Goal: Information Seeking & Learning: Compare options

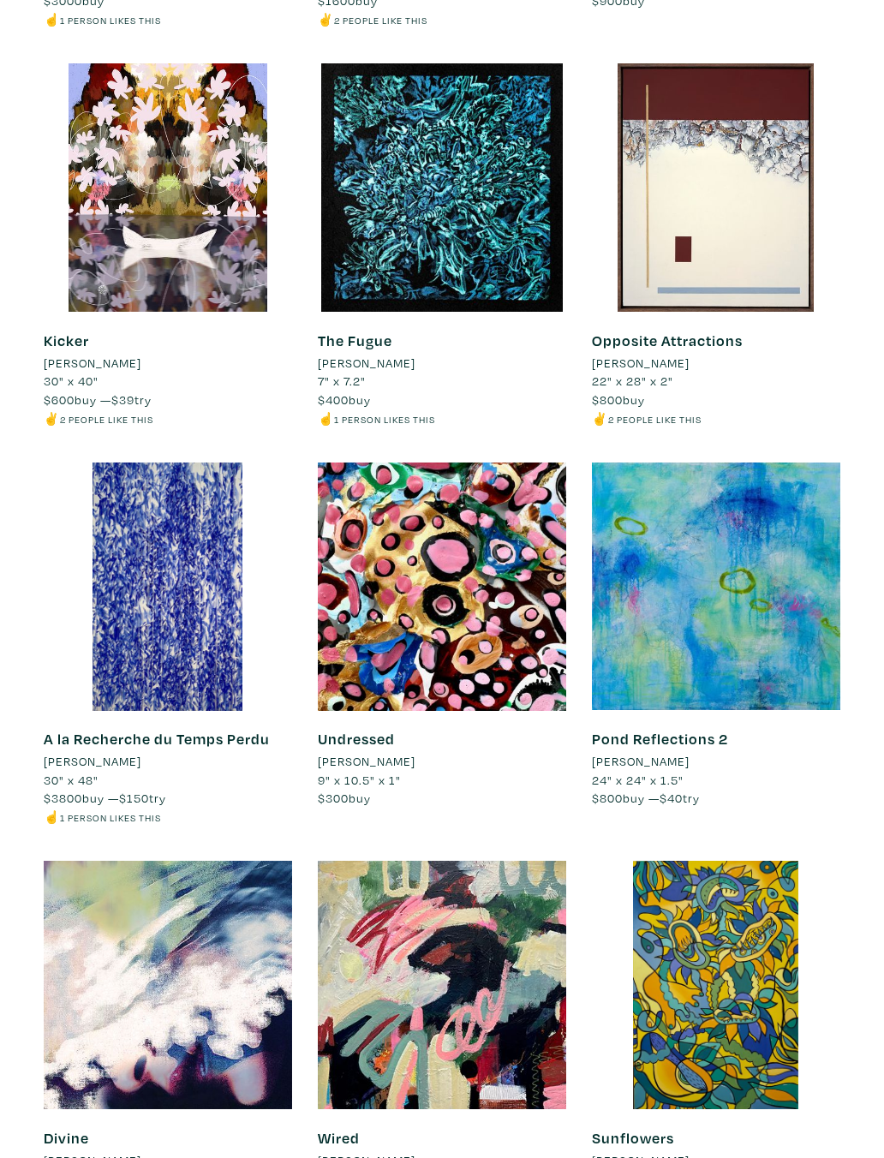
scroll to position [1469, 0]
click at [760, 602] on div at bounding box center [716, 586] width 248 height 248
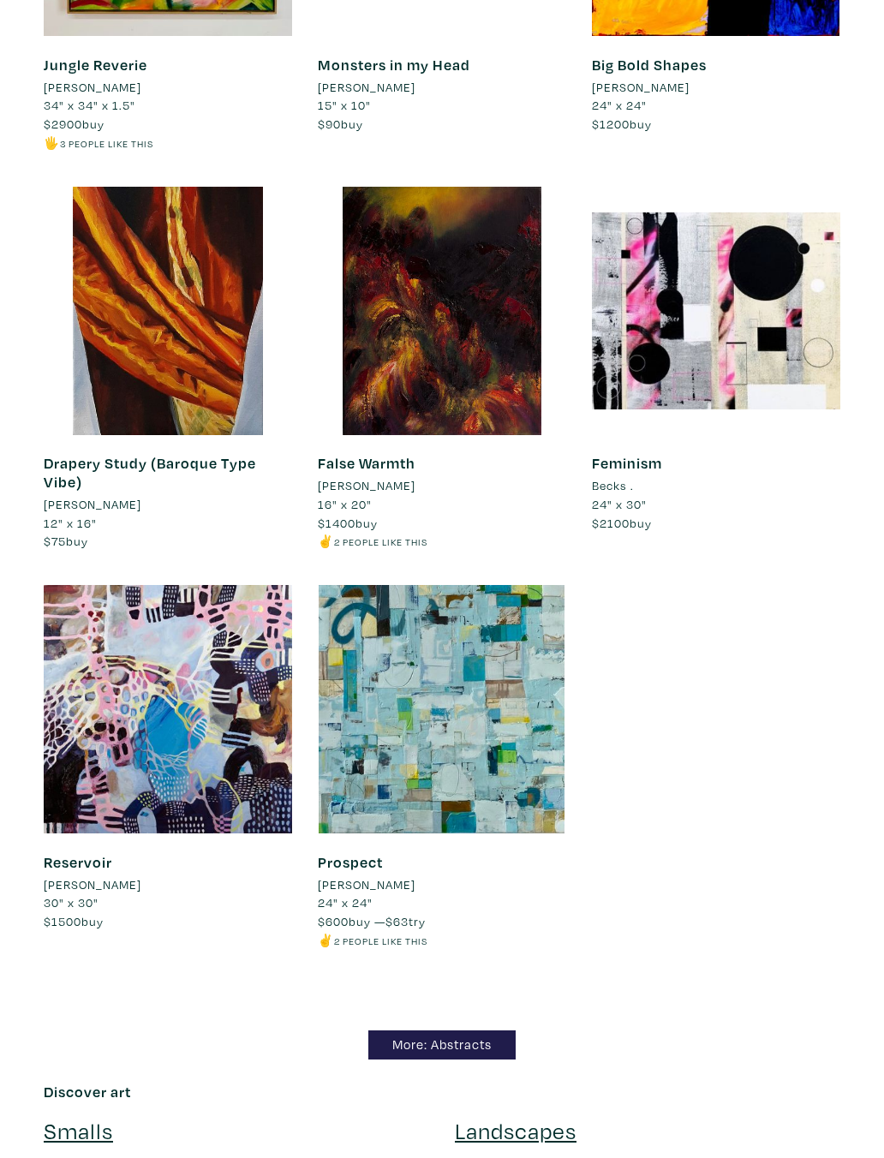
scroll to position [12557, 0]
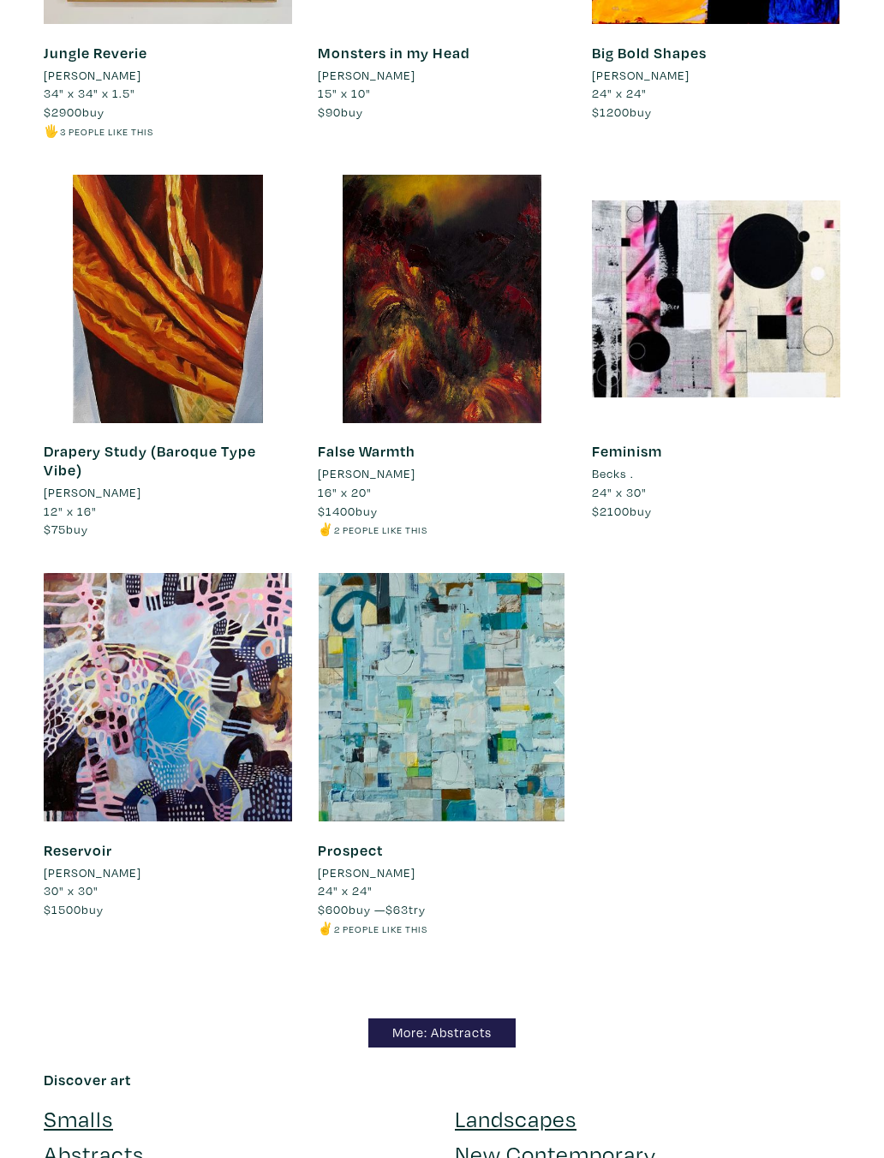
click at [466, 1018] on link "More: Abstracts" at bounding box center [441, 1033] width 147 height 30
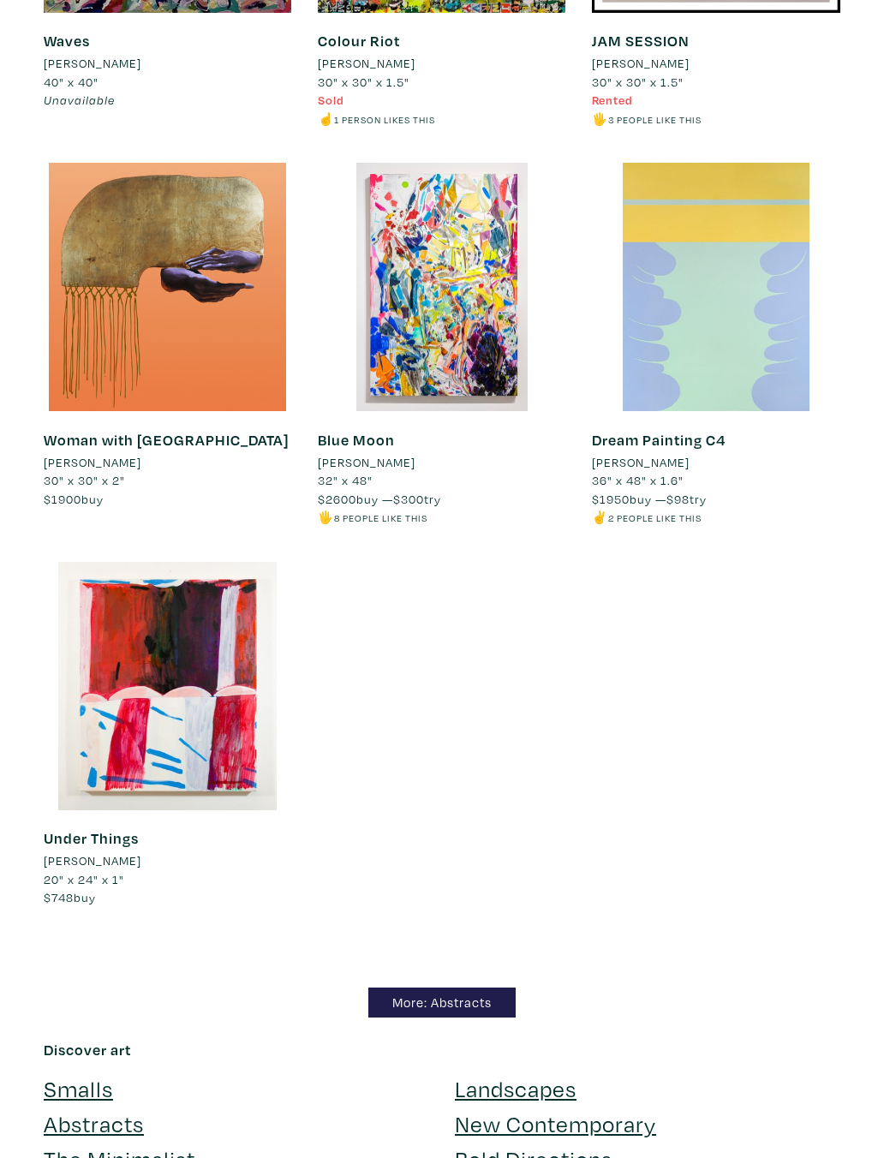
scroll to position [10956, 0]
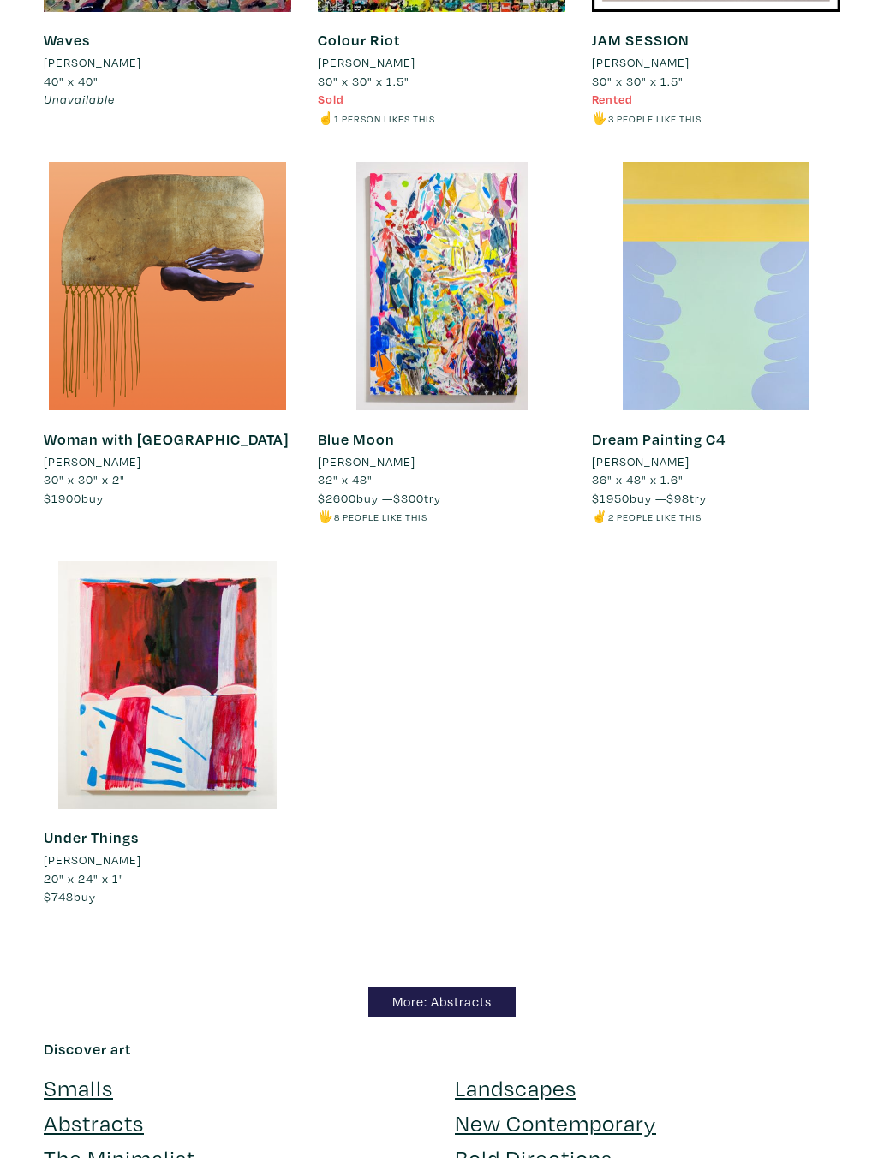
click at [495, 987] on link "More: Abstracts" at bounding box center [441, 1002] width 147 height 30
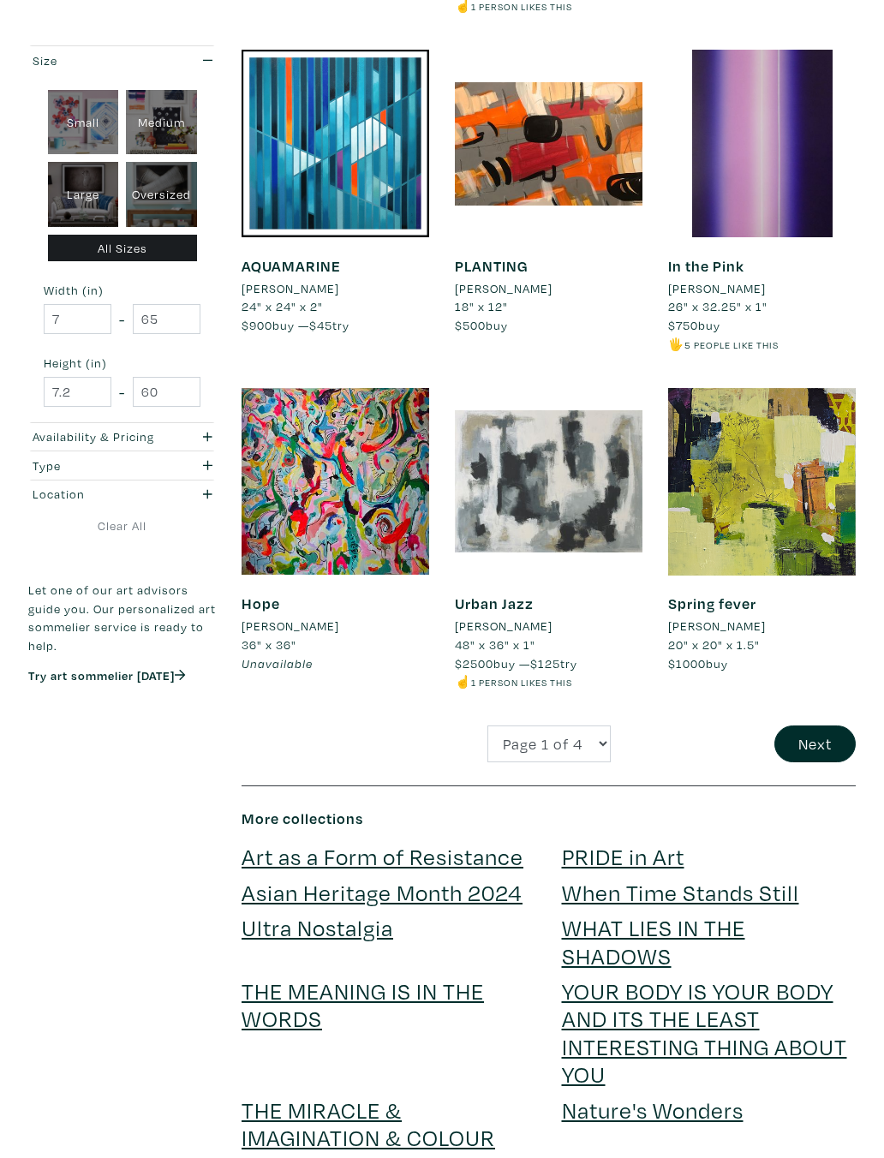
scroll to position [2372, 0]
click at [826, 729] on button "Next" at bounding box center [814, 743] width 81 height 37
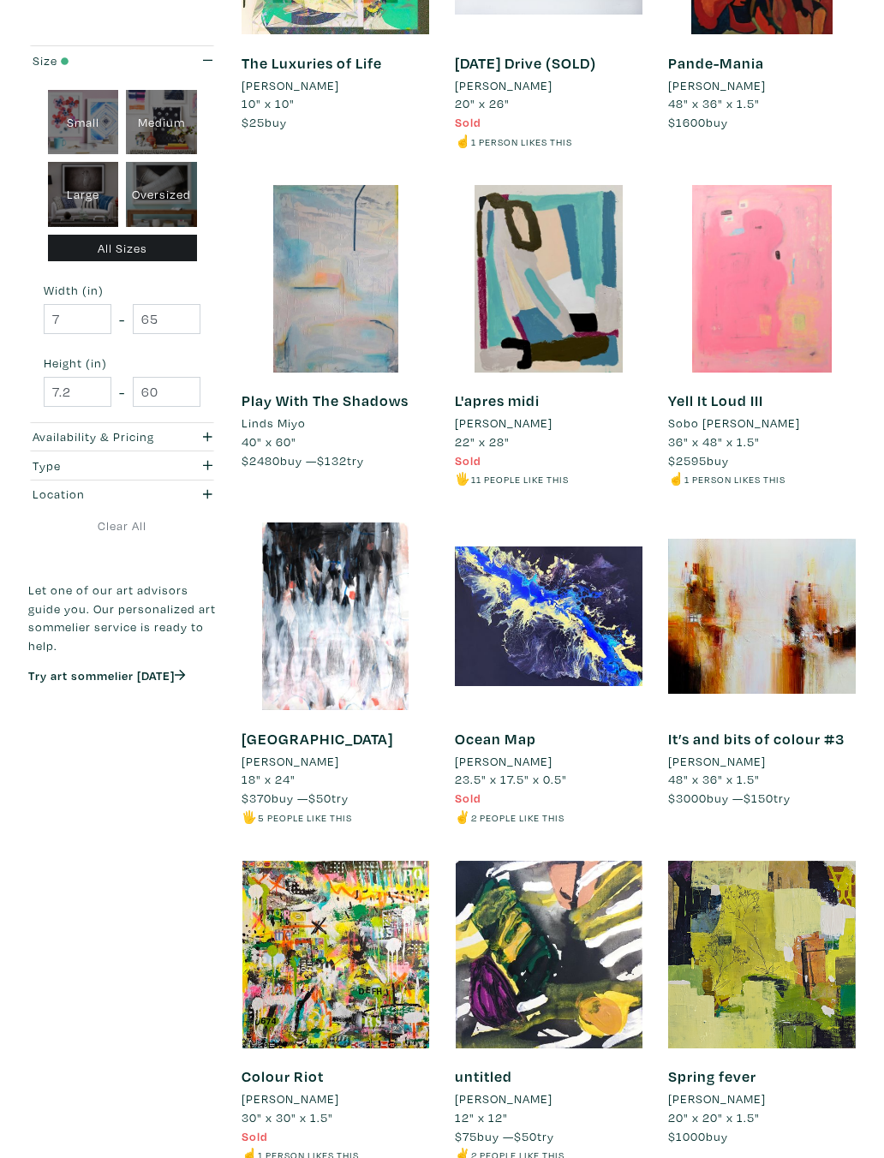
scroll to position [1571, 0]
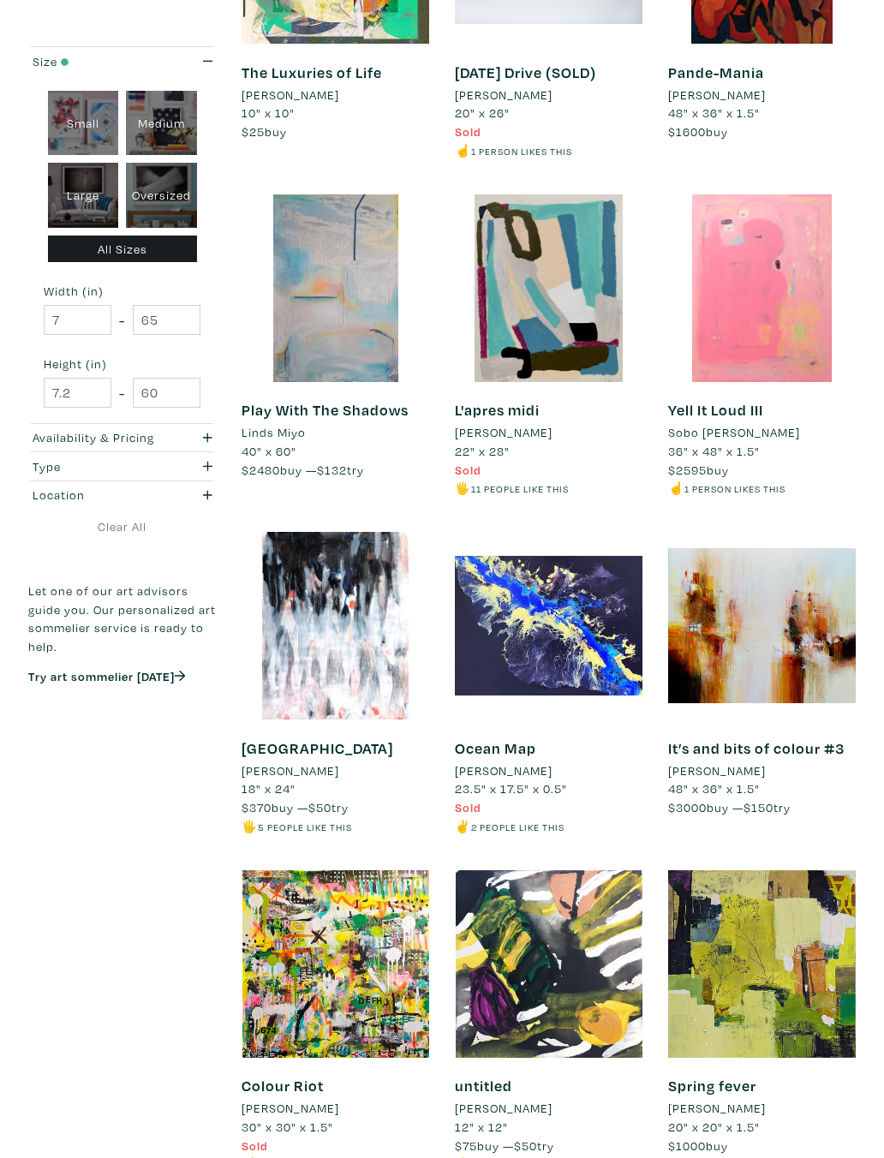
click at [179, 189] on div "Oversized" at bounding box center [161, 195] width 71 height 65
type input "48"
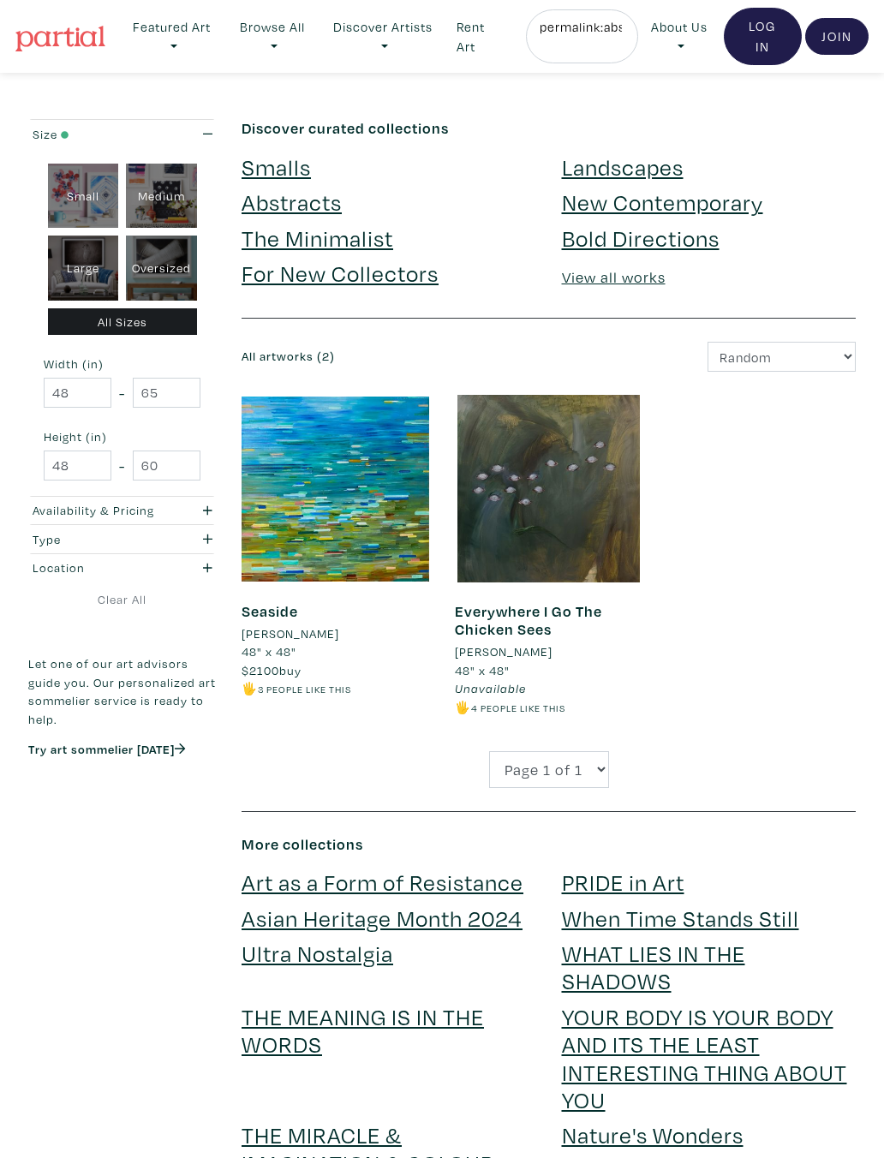
click at [754, 208] on link "New Contemporary" at bounding box center [662, 202] width 201 height 30
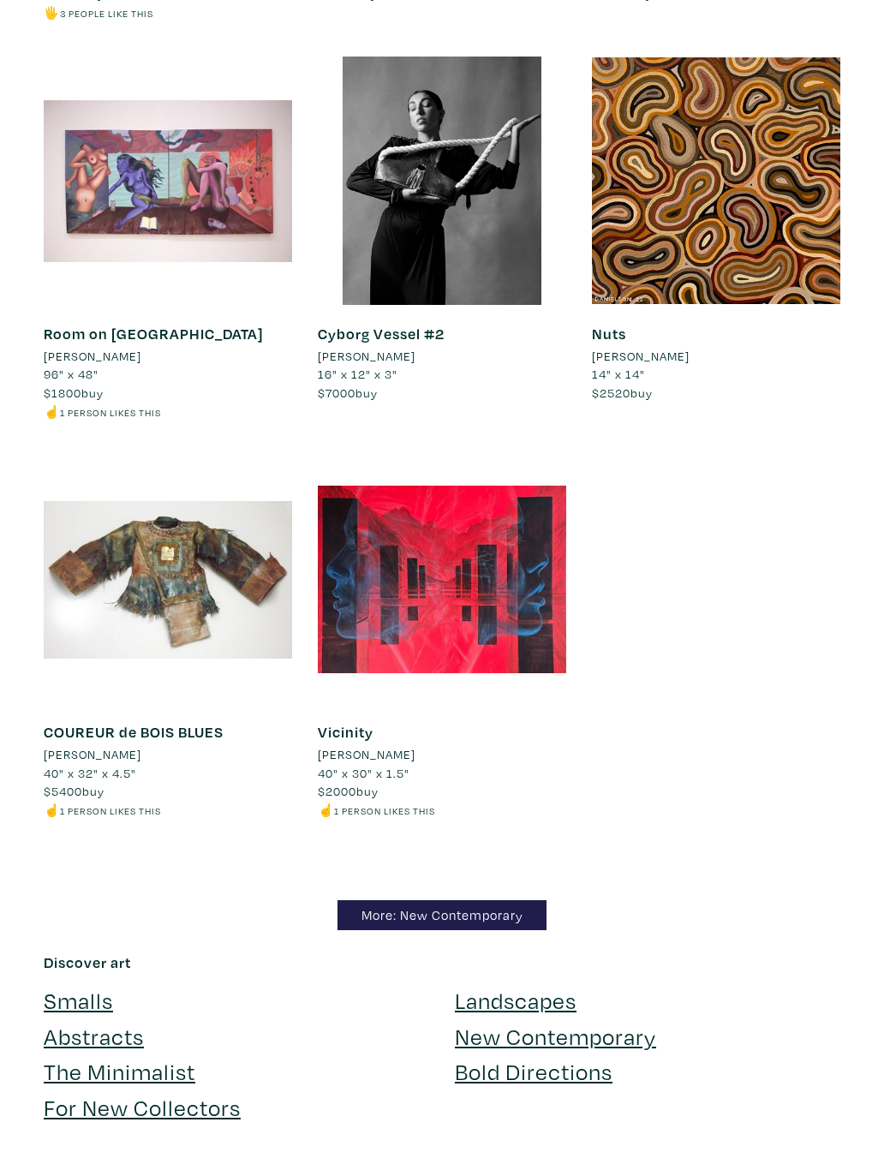
scroll to position [14316, 0]
click at [475, 900] on link "More: New Contemporary" at bounding box center [441, 915] width 209 height 30
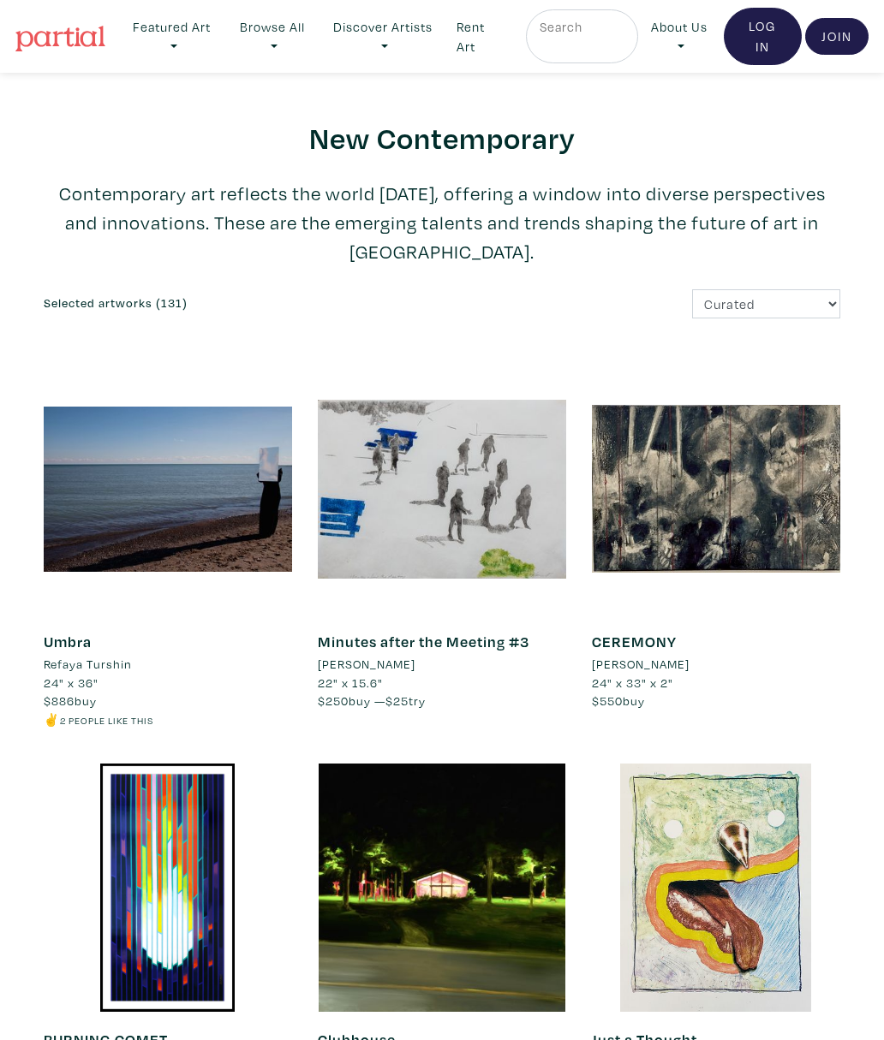
click at [182, 46] on link "Featured Art" at bounding box center [172, 36] width 103 height 55
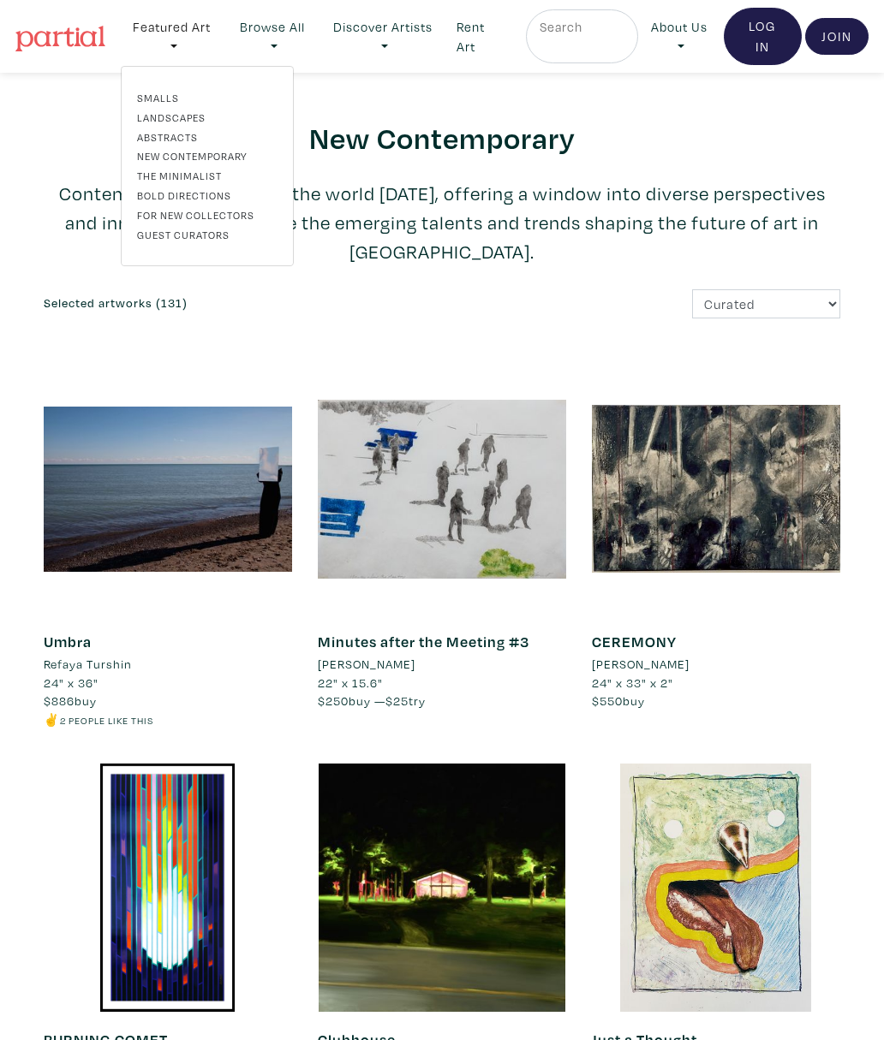
click at [392, 36] on link "Discover Artists" at bounding box center [383, 36] width 124 height 55
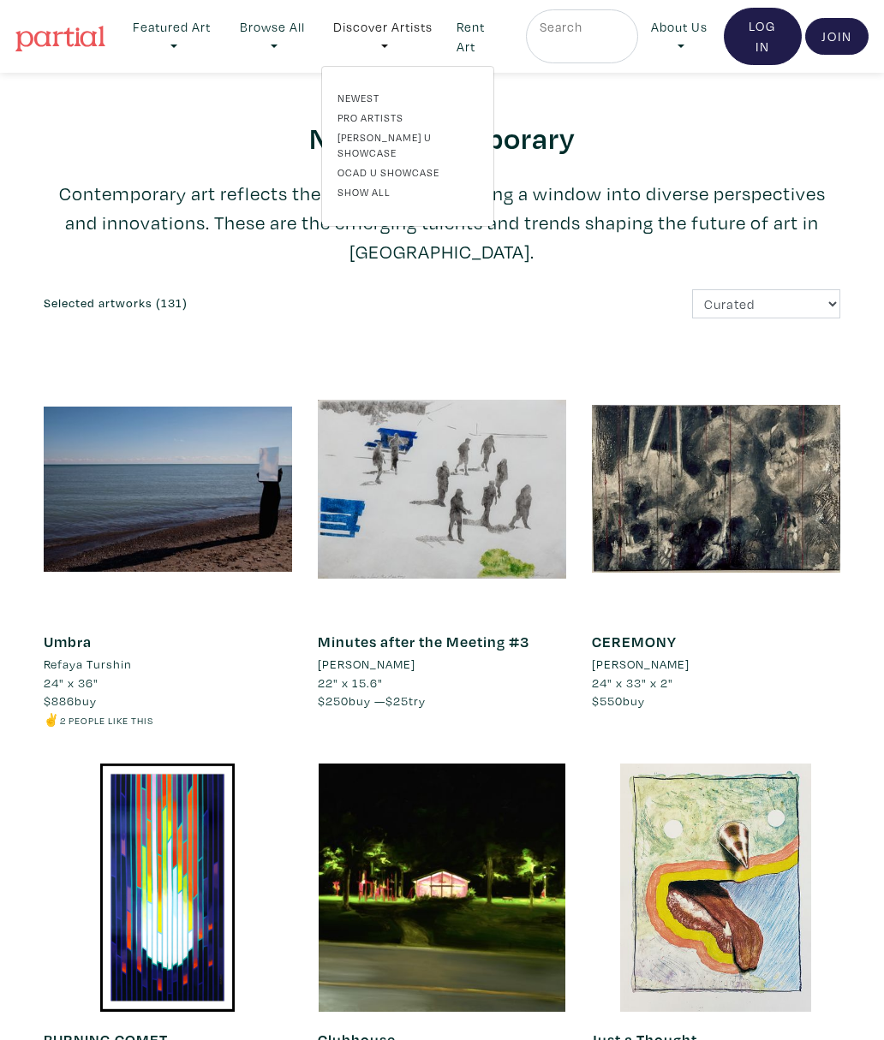
click at [373, 98] on link "Newest" at bounding box center [407, 97] width 140 height 15
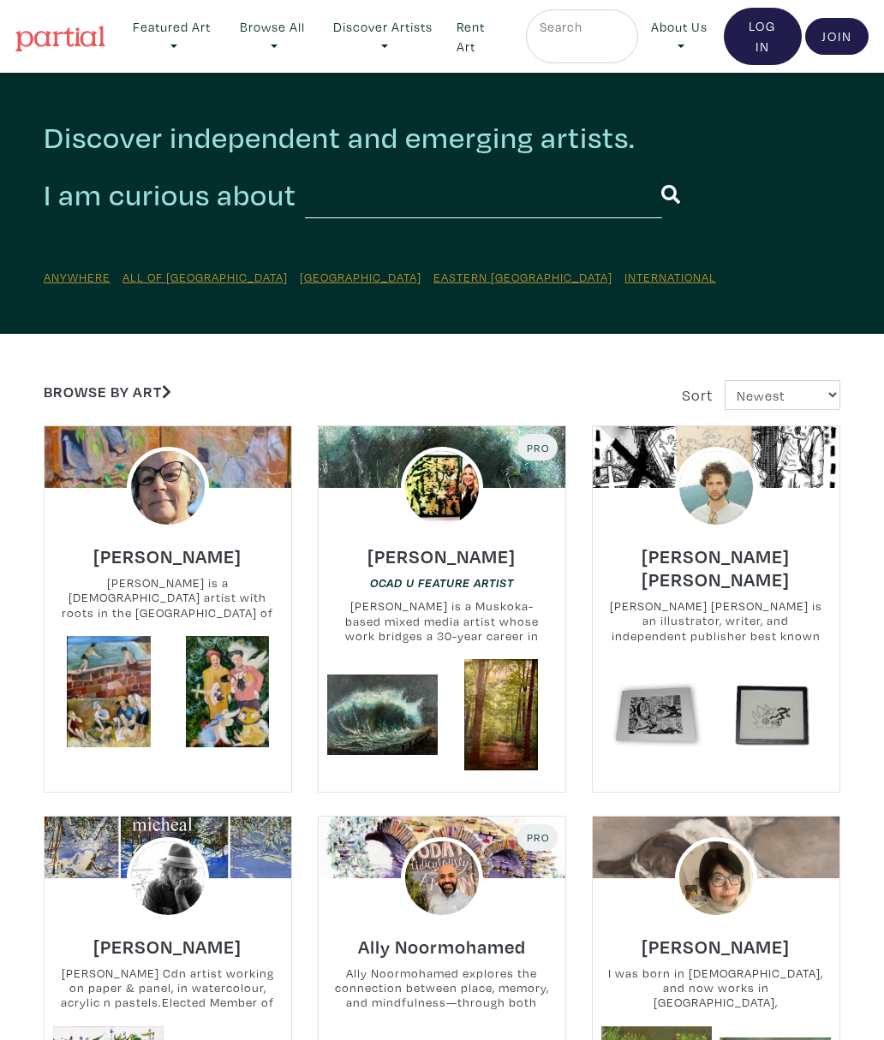
click at [183, 23] on link "Featured Art" at bounding box center [172, 36] width 103 height 55
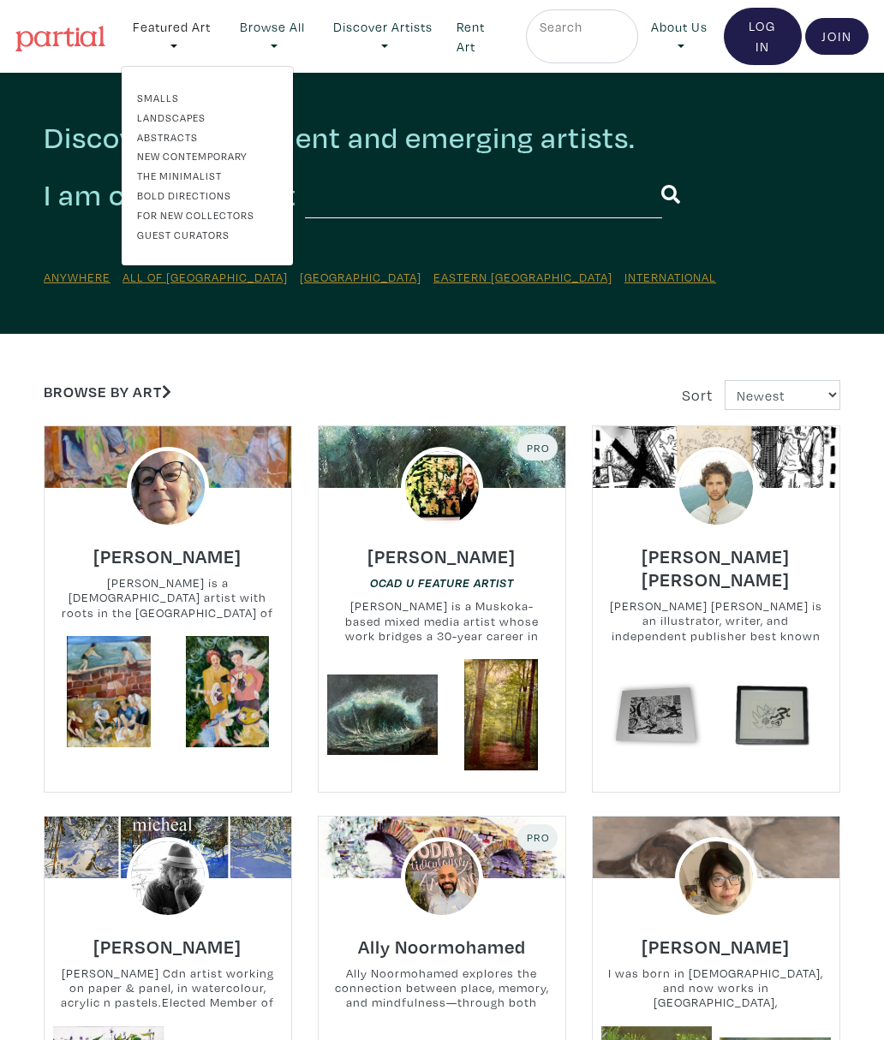
click at [482, 33] on link "Rent Art" at bounding box center [481, 36] width 65 height 55
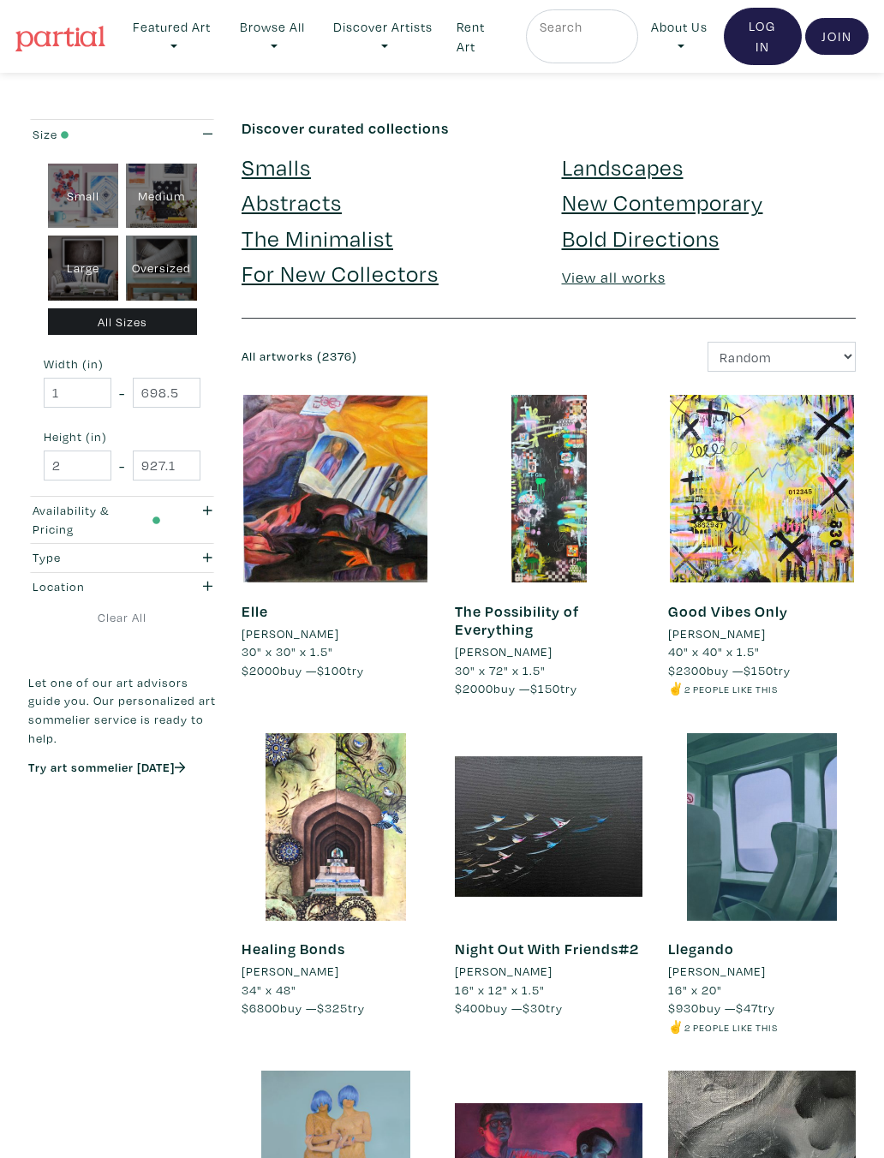
click at [695, 245] on link "Bold Directions" at bounding box center [641, 238] width 158 height 30
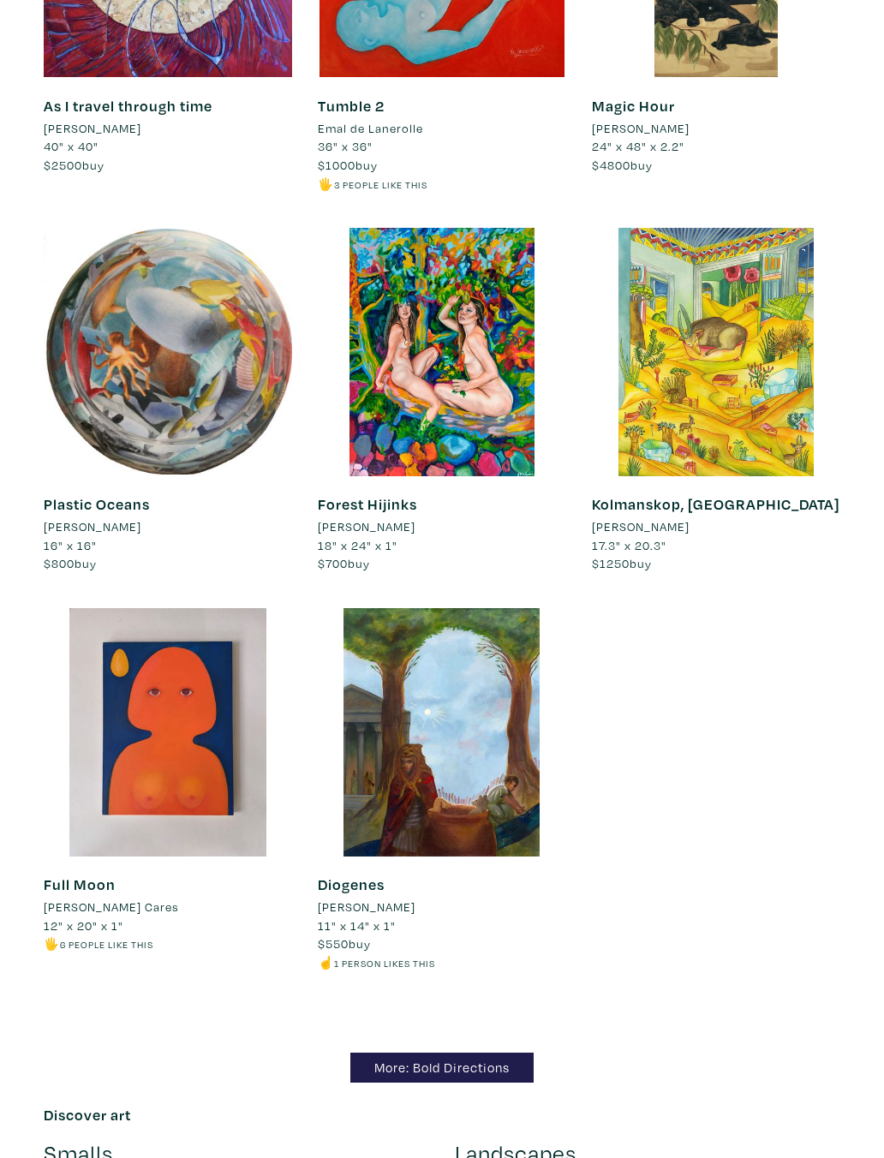
scroll to position [12503, 0]
click at [504, 1040] on link "More: Bold Directions" at bounding box center [441, 1067] width 183 height 30
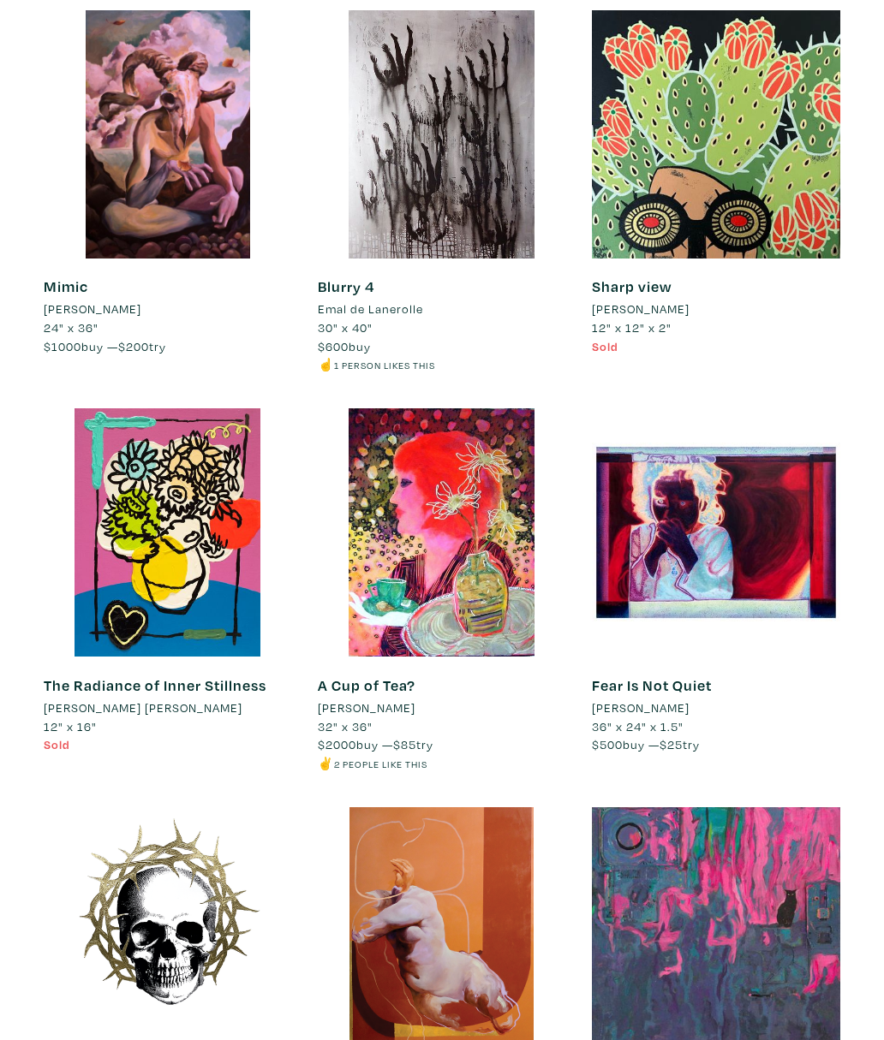
scroll to position [3928, 0]
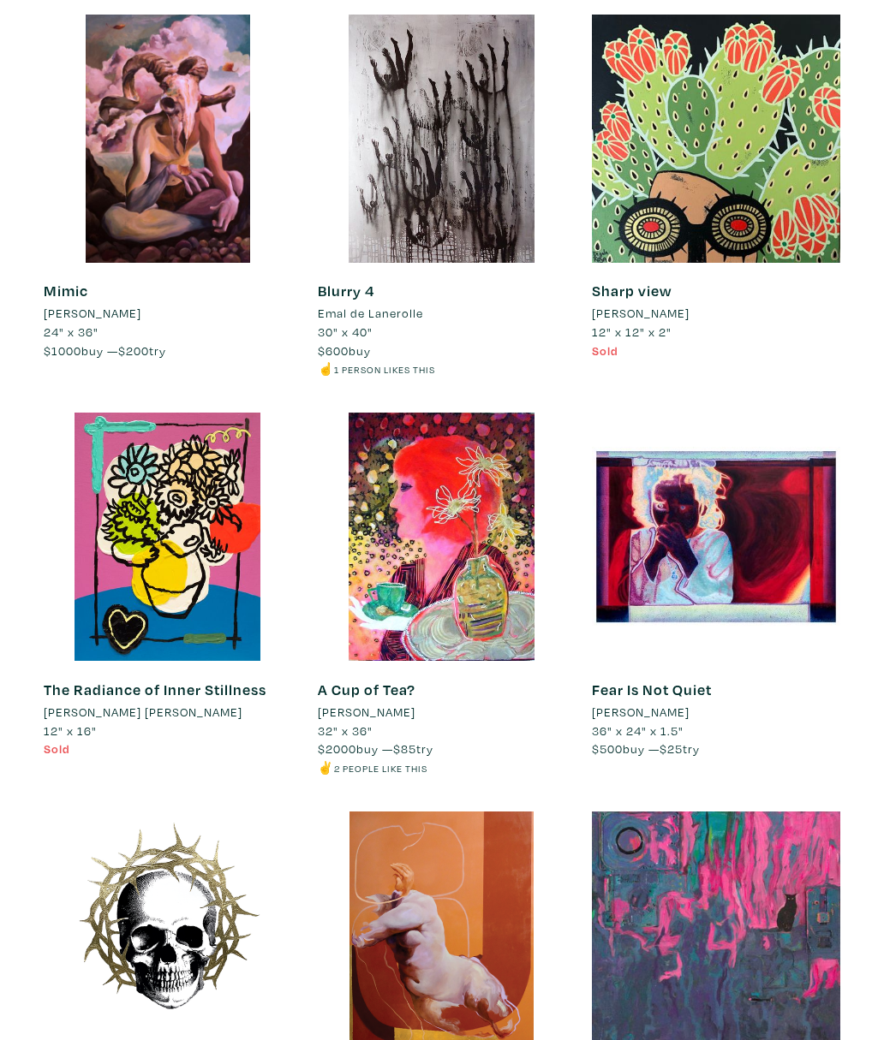
click at [477, 540] on div at bounding box center [442, 537] width 248 height 248
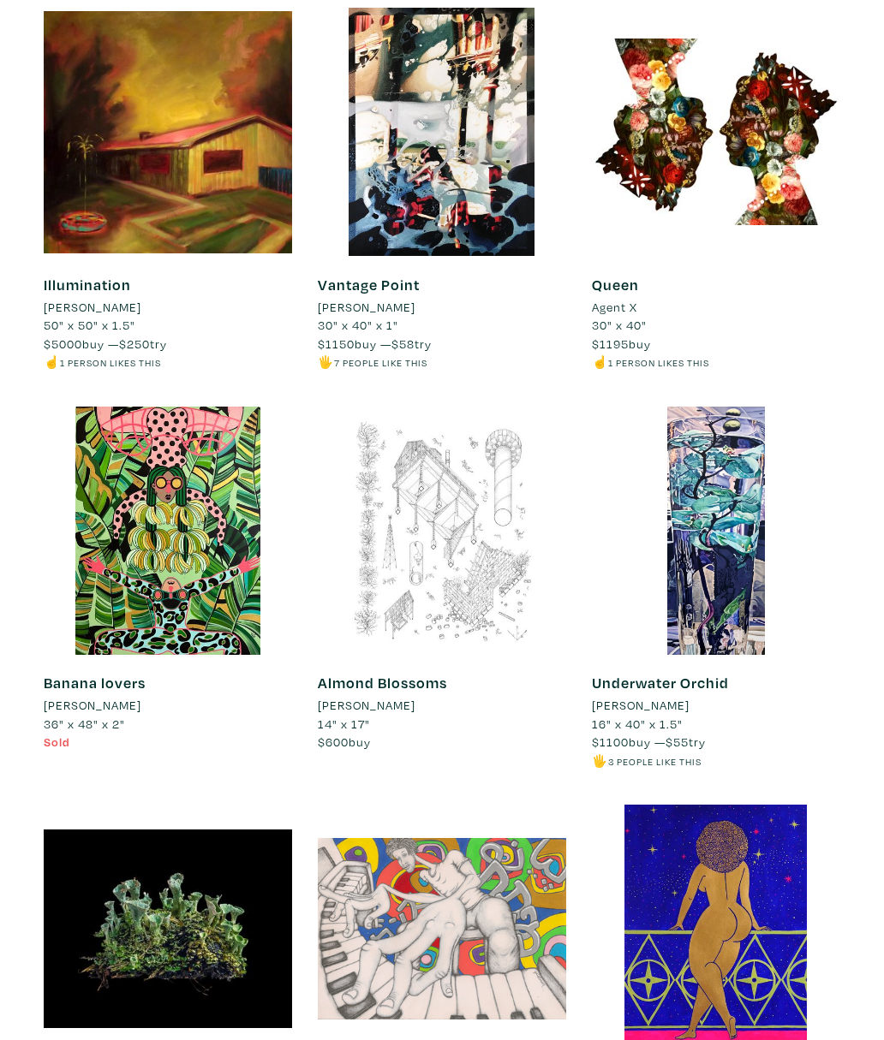
scroll to position [0, 0]
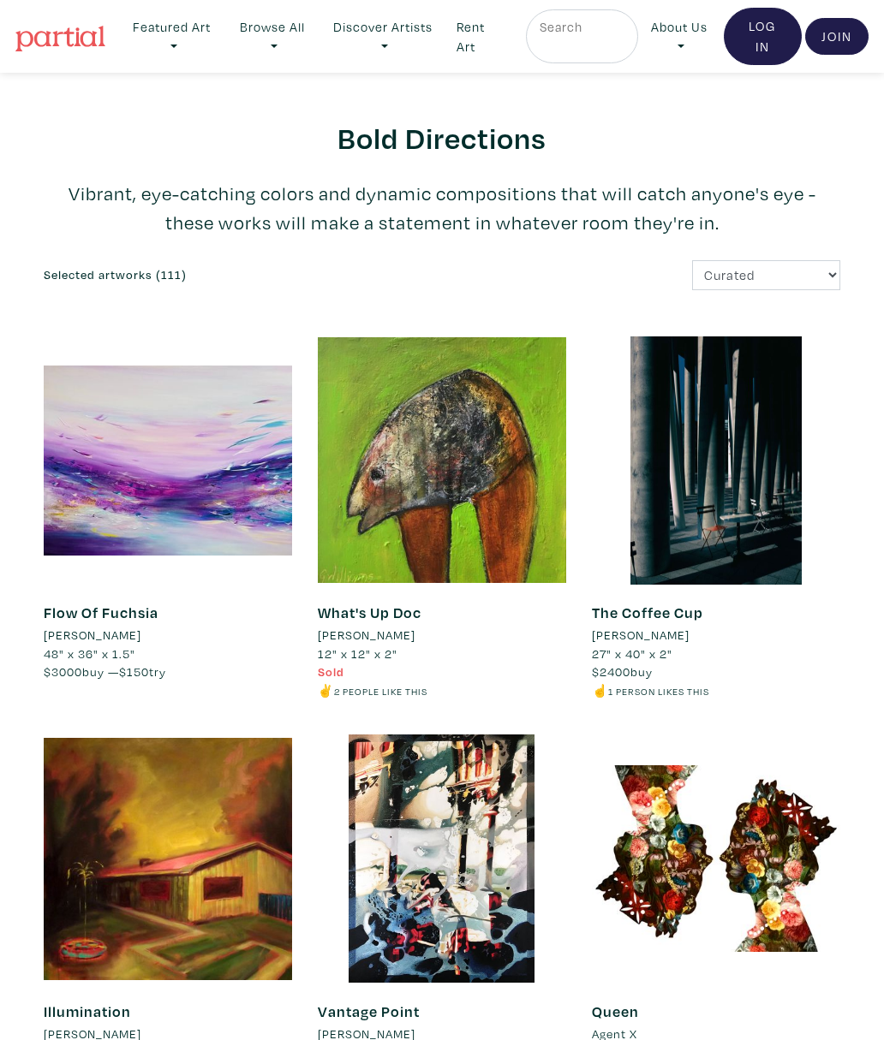
click at [186, 43] on link "Featured Art" at bounding box center [172, 36] width 103 height 55
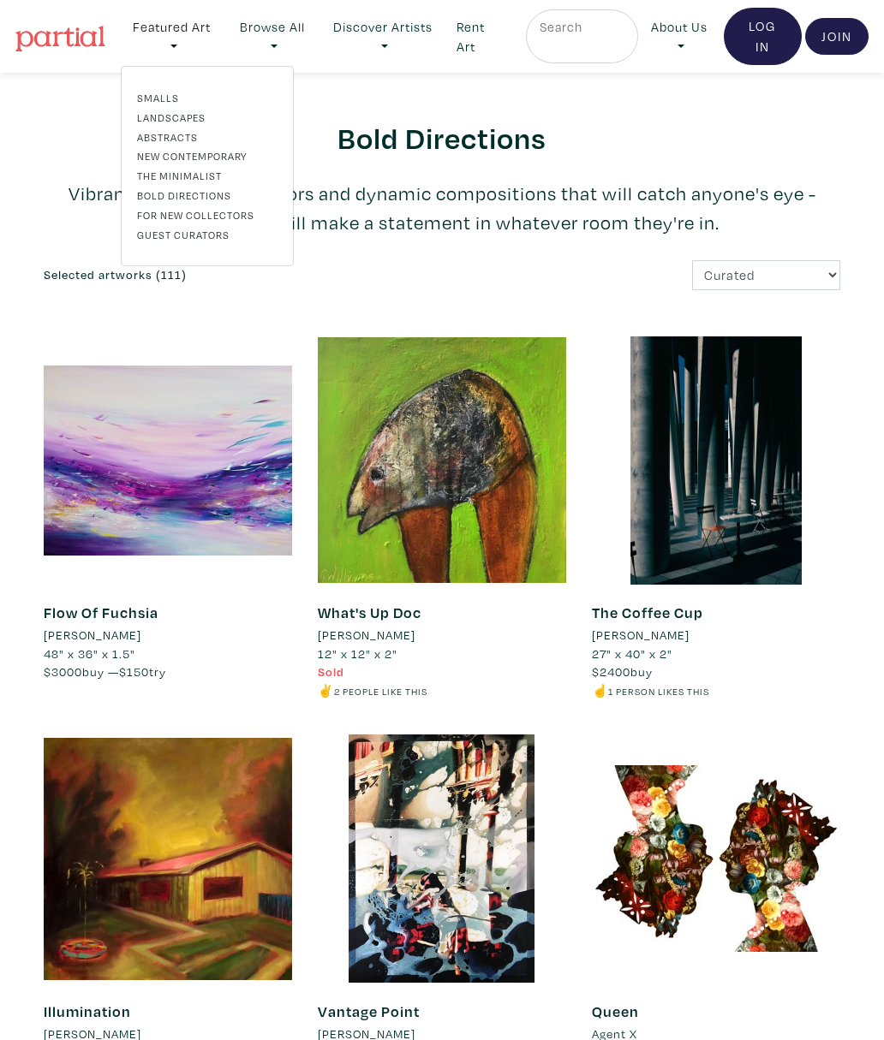
click at [286, 34] on link "Browse All" at bounding box center [272, 36] width 90 height 55
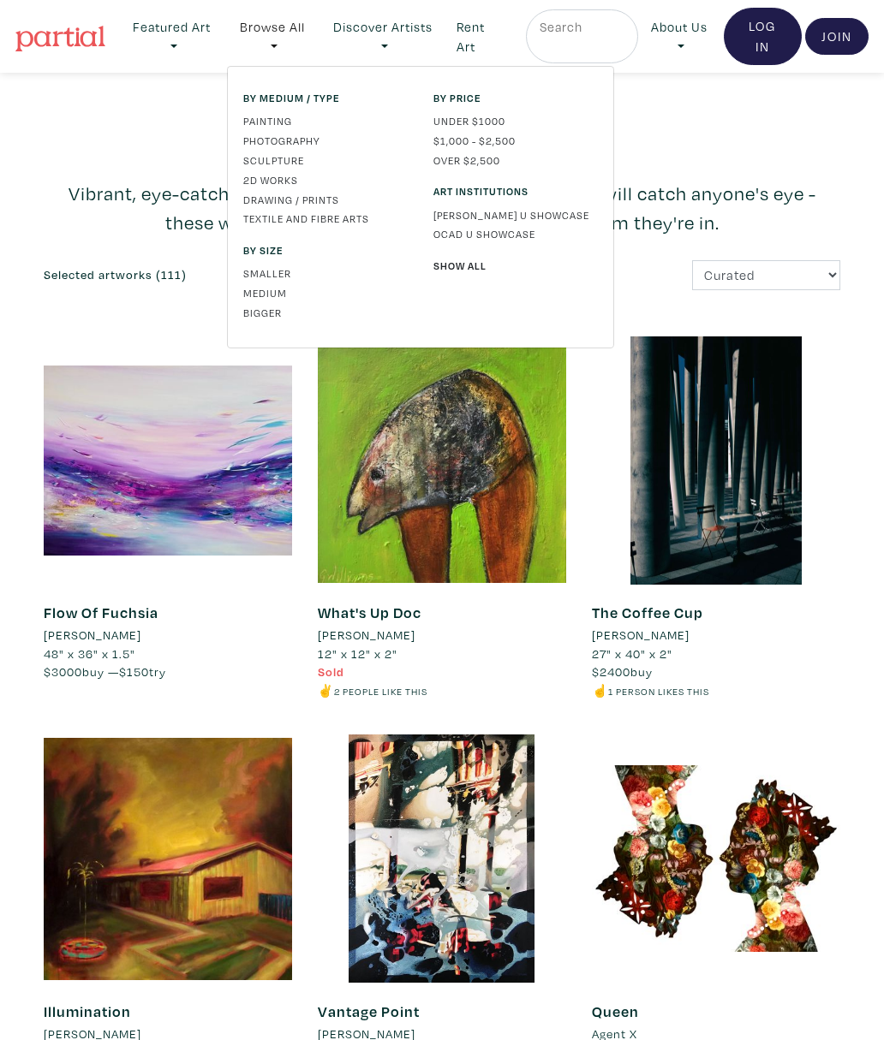
click at [454, 692] on li "✌️ 2 people like this" at bounding box center [442, 691] width 248 height 19
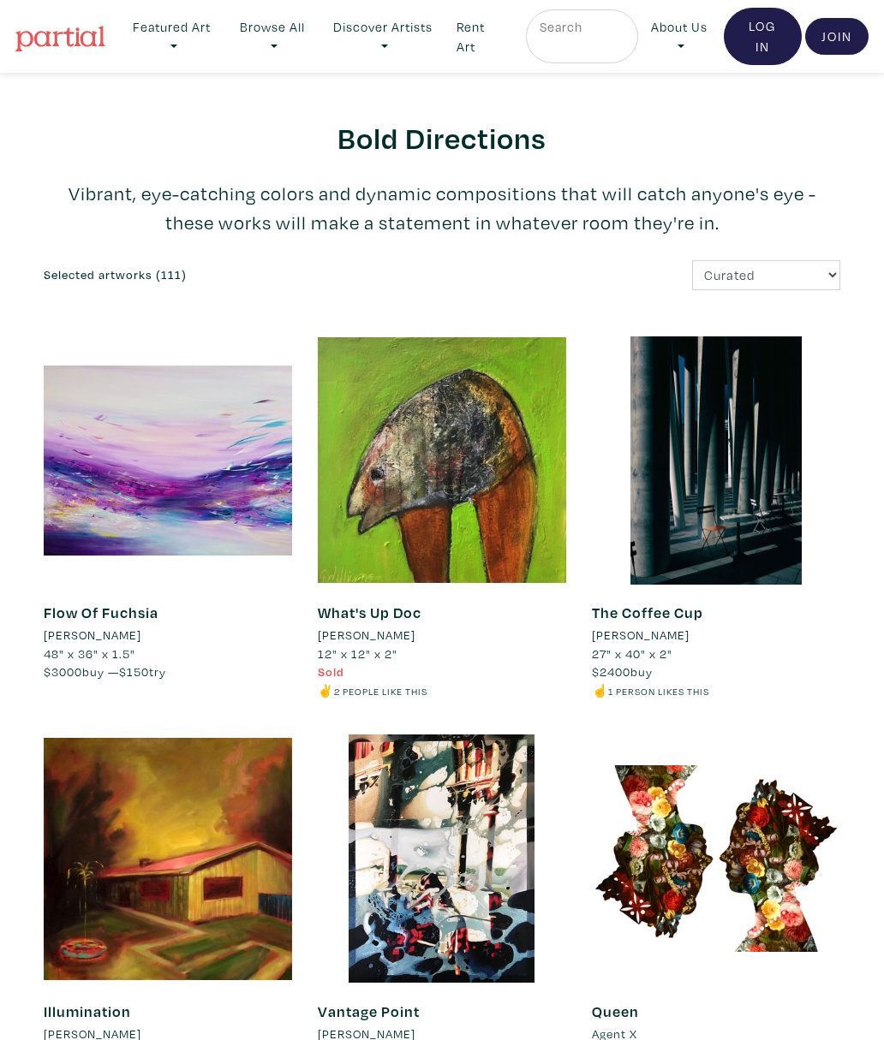
click at [186, 39] on link "Featured Art" at bounding box center [172, 36] width 103 height 55
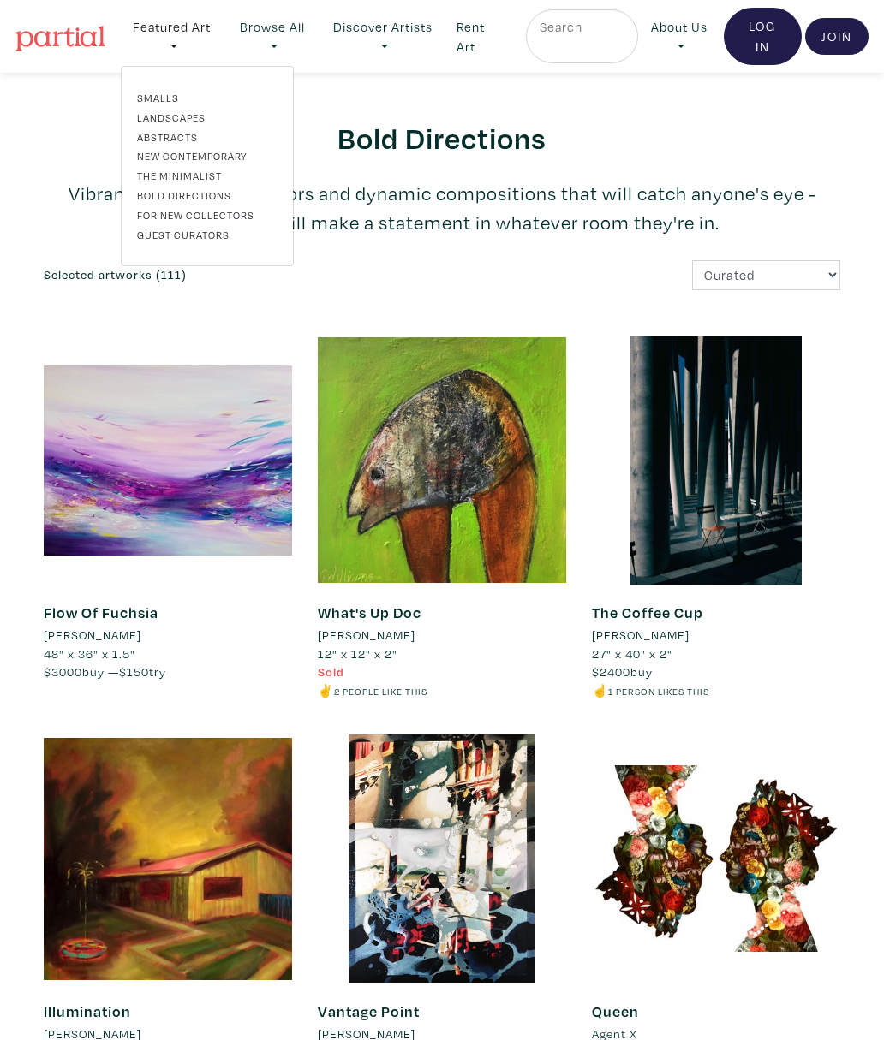
click at [167, 101] on link "Smalls" at bounding box center [207, 97] width 140 height 15
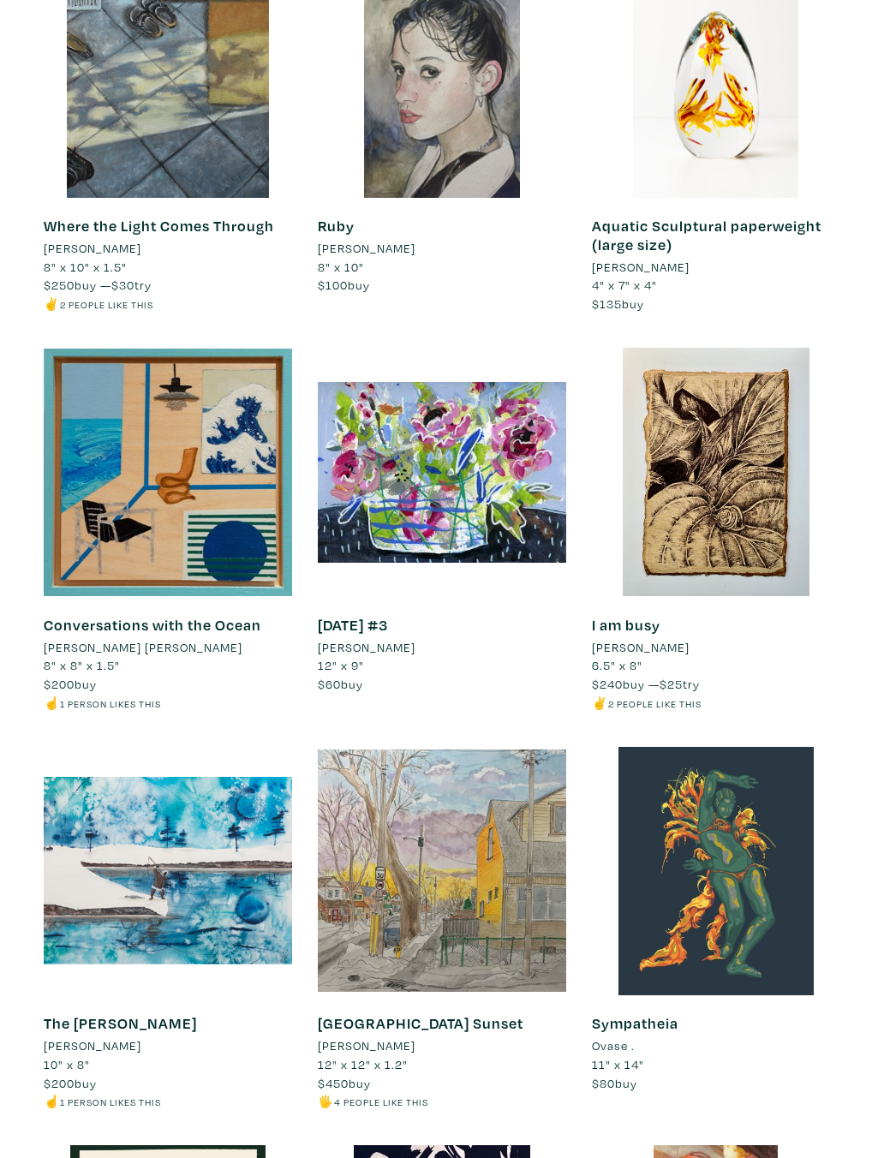
scroll to position [3577, 0]
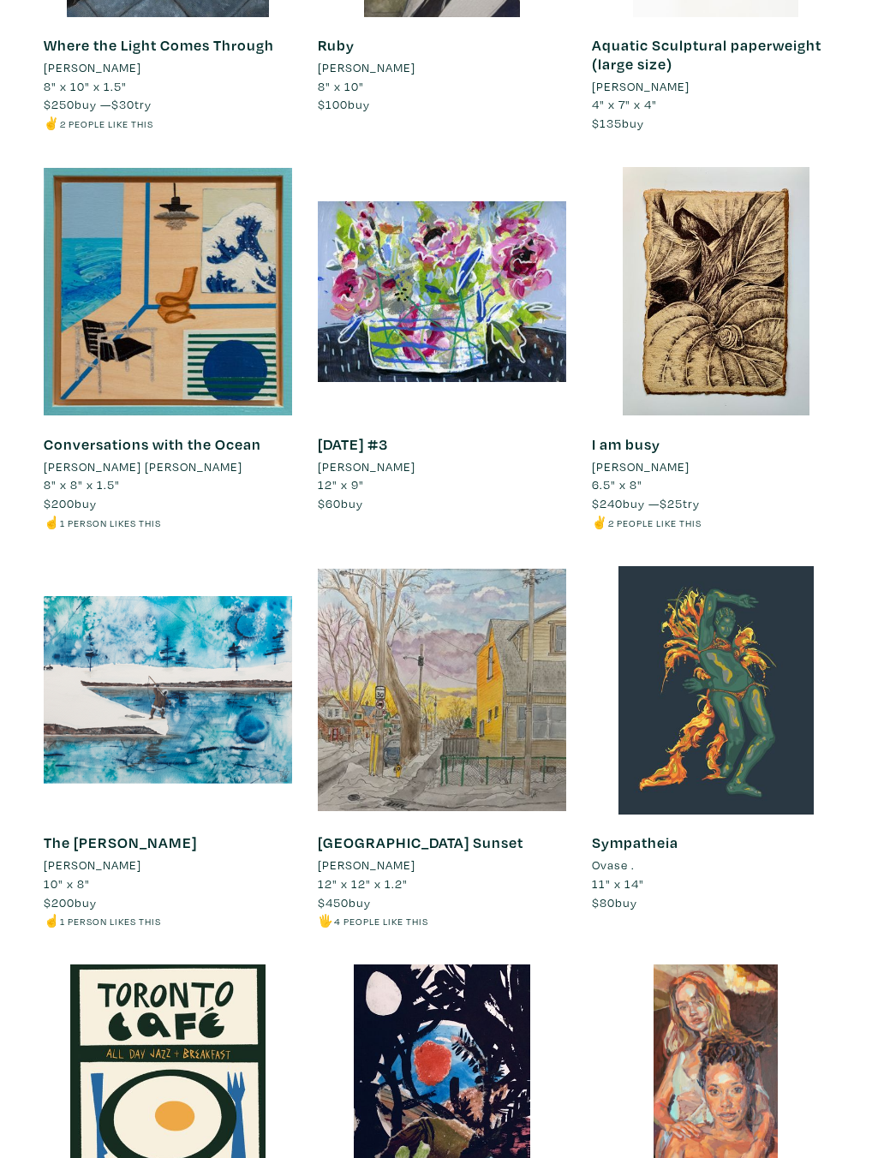
click at [439, 242] on div at bounding box center [442, 291] width 248 height 248
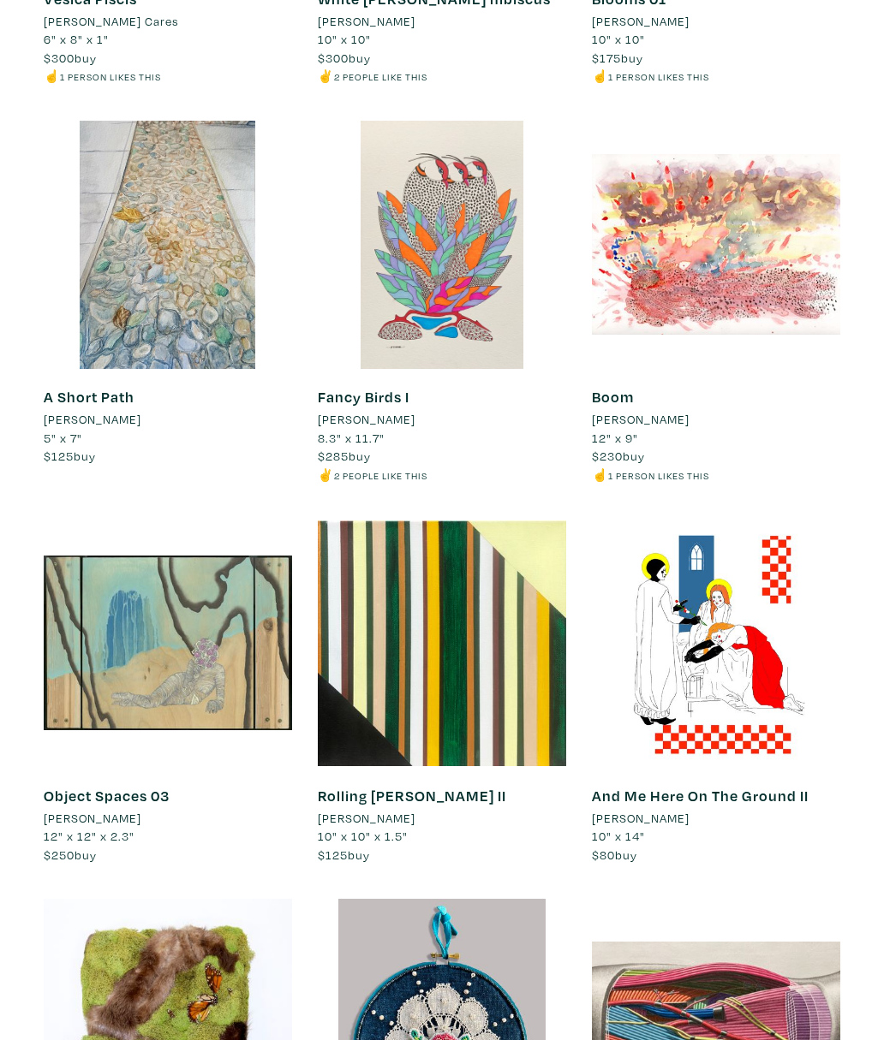
scroll to position [0, 0]
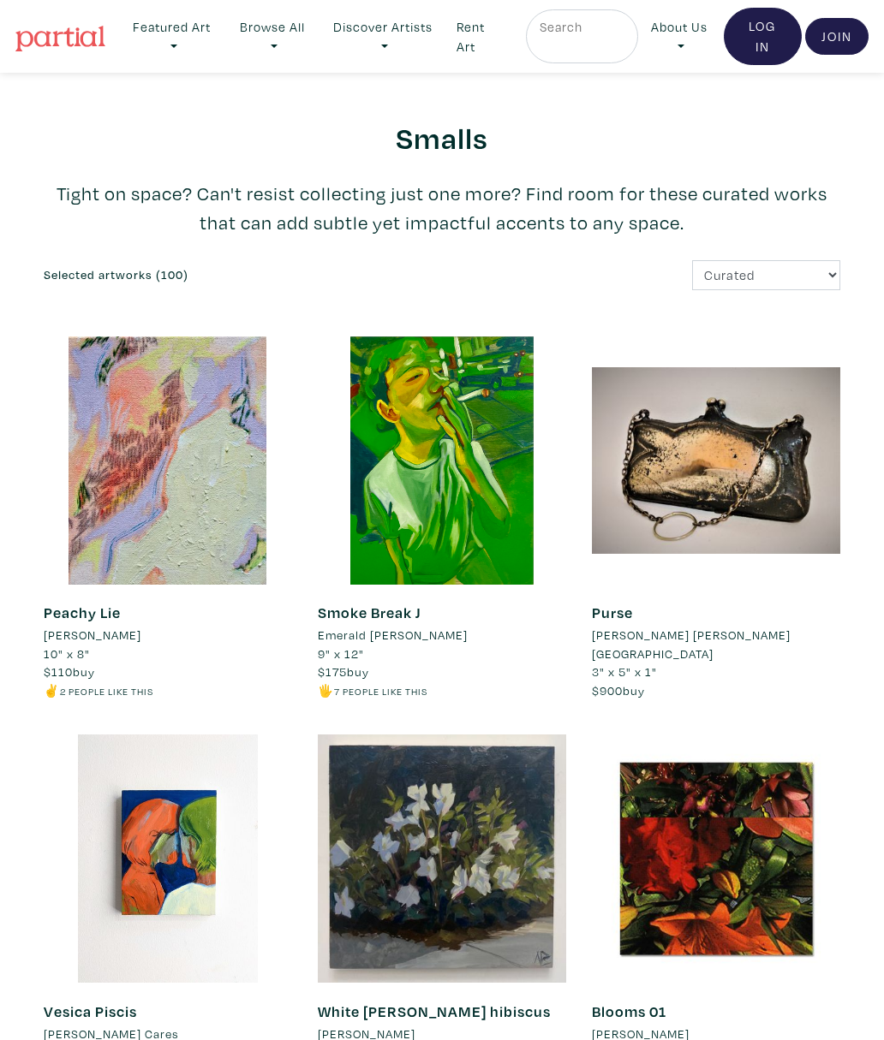
click at [280, 33] on link "Browse All" at bounding box center [272, 36] width 90 height 55
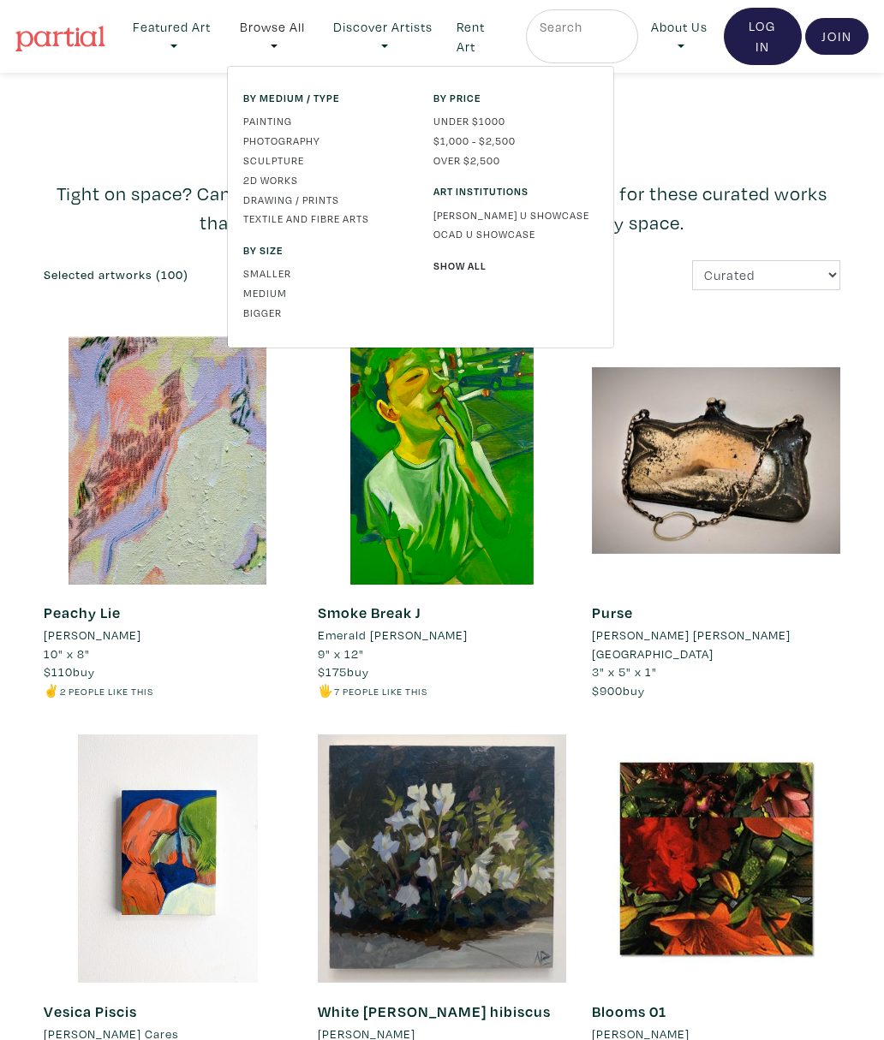
click at [323, 134] on link "Photography" at bounding box center [325, 140] width 164 height 15
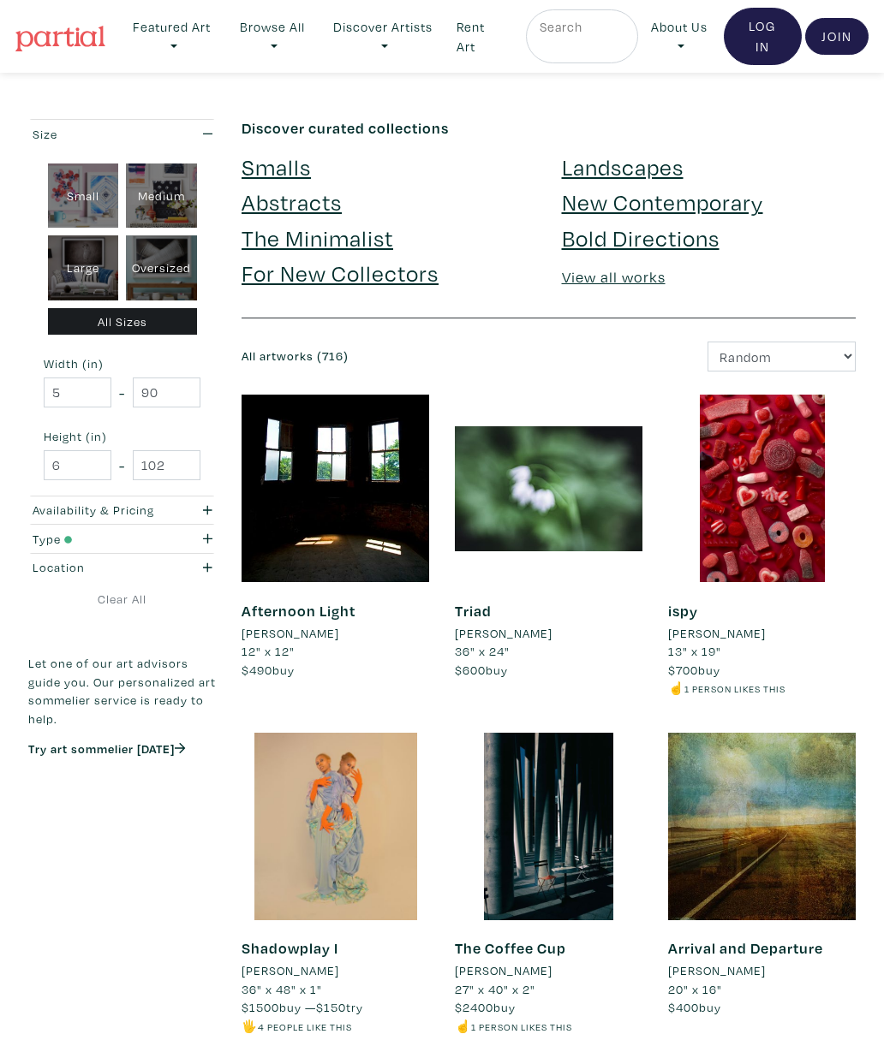
click at [280, 39] on link "Browse All" at bounding box center [272, 36] width 90 height 55
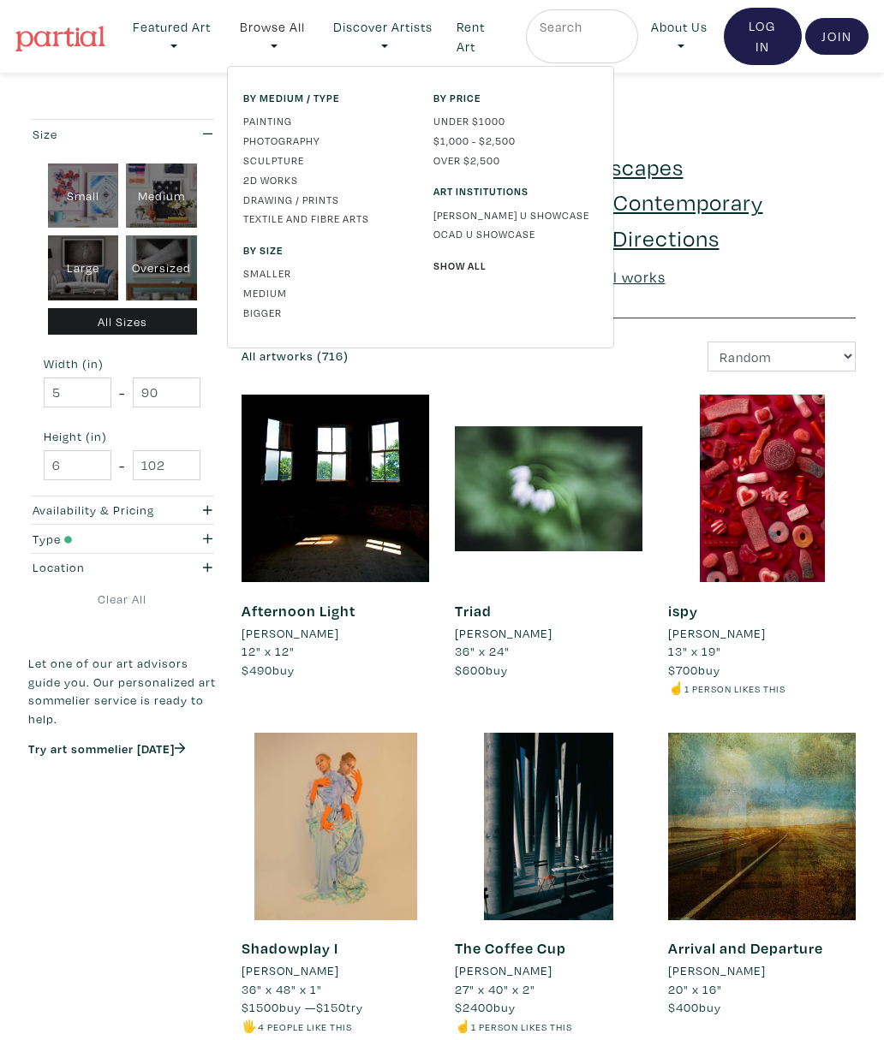
click at [286, 164] on link "Sculpture" at bounding box center [325, 159] width 164 height 15
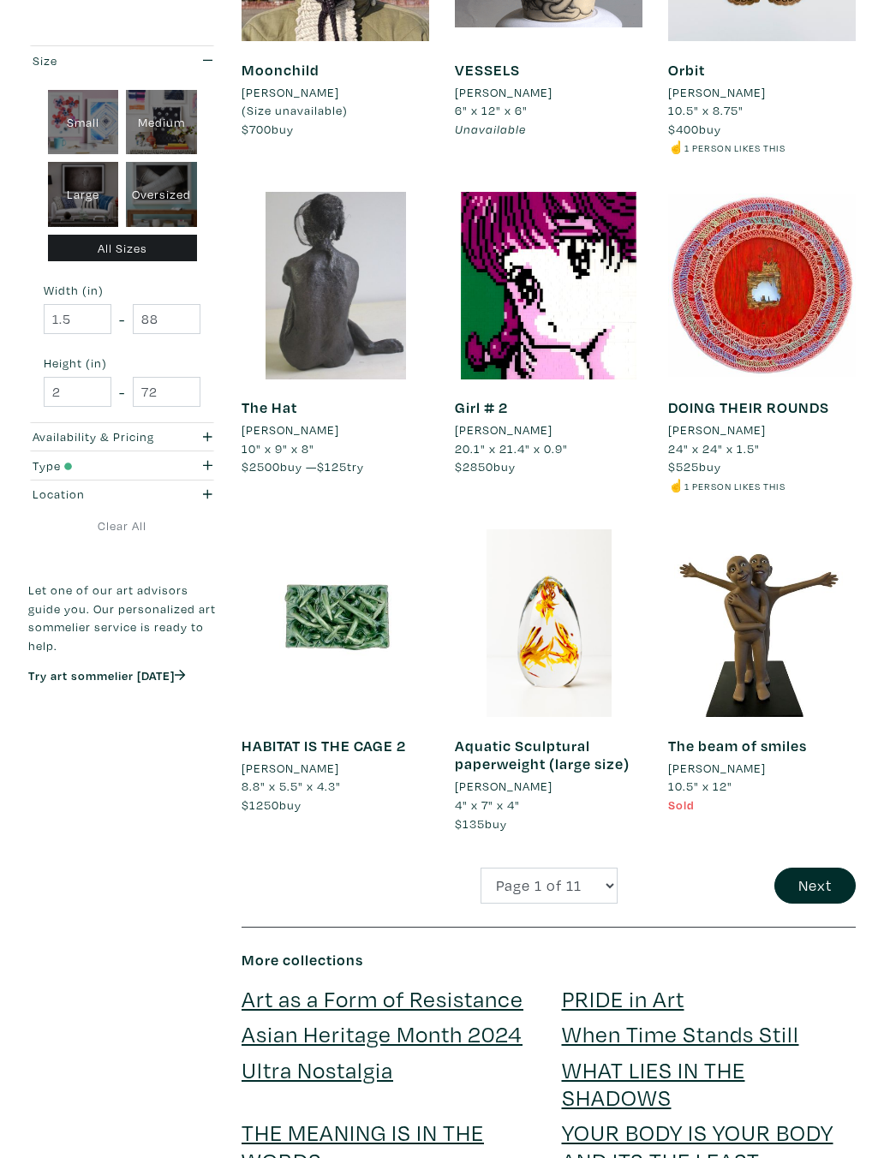
scroll to position [2212, 0]
click at [825, 867] on button "Next" at bounding box center [814, 885] width 81 height 37
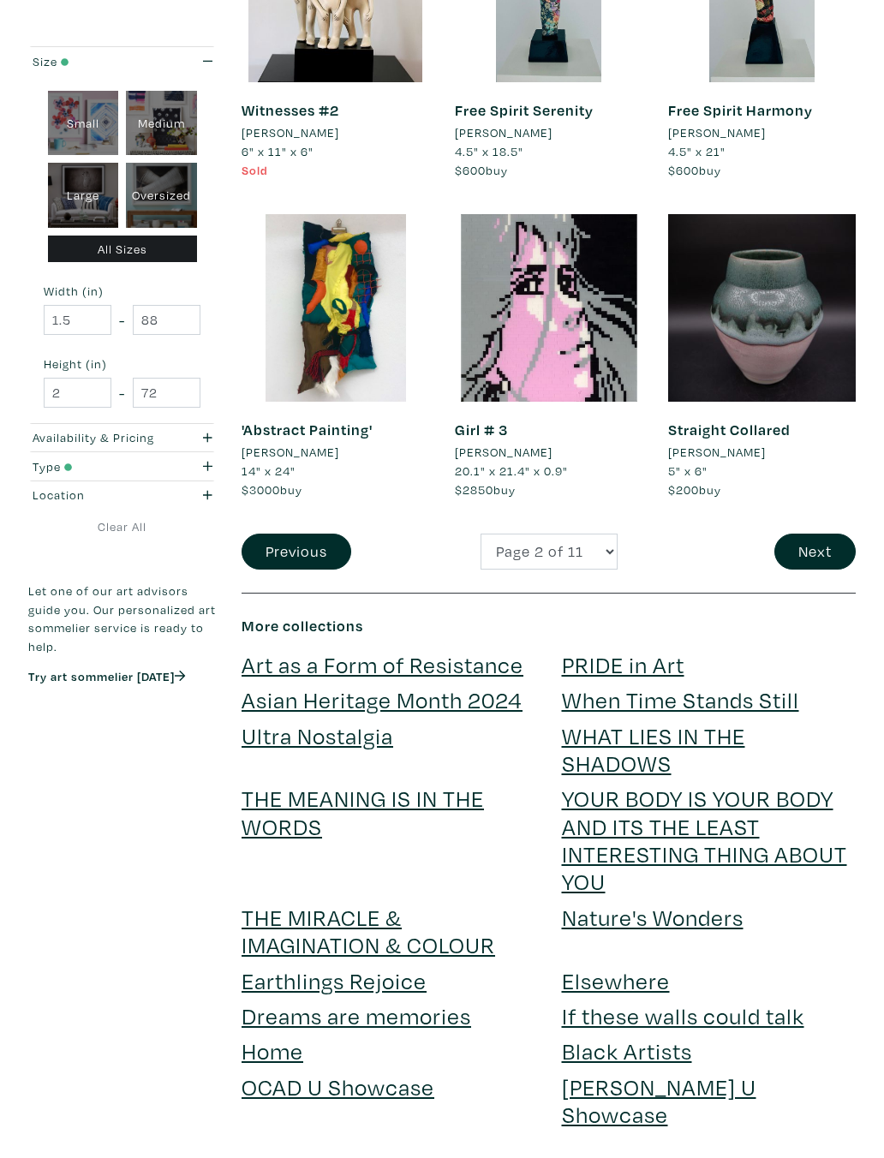
scroll to position [2626, 0]
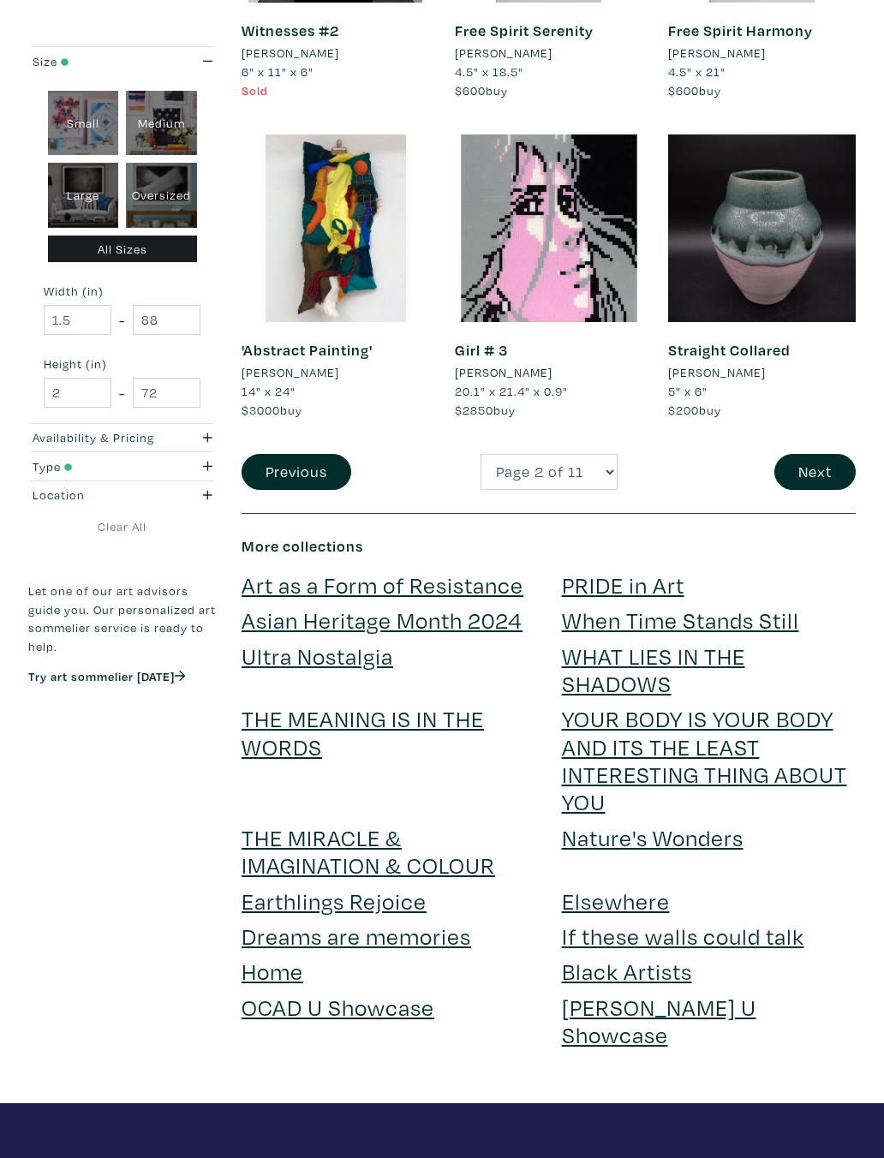
click at [817, 454] on button "Next" at bounding box center [814, 472] width 81 height 37
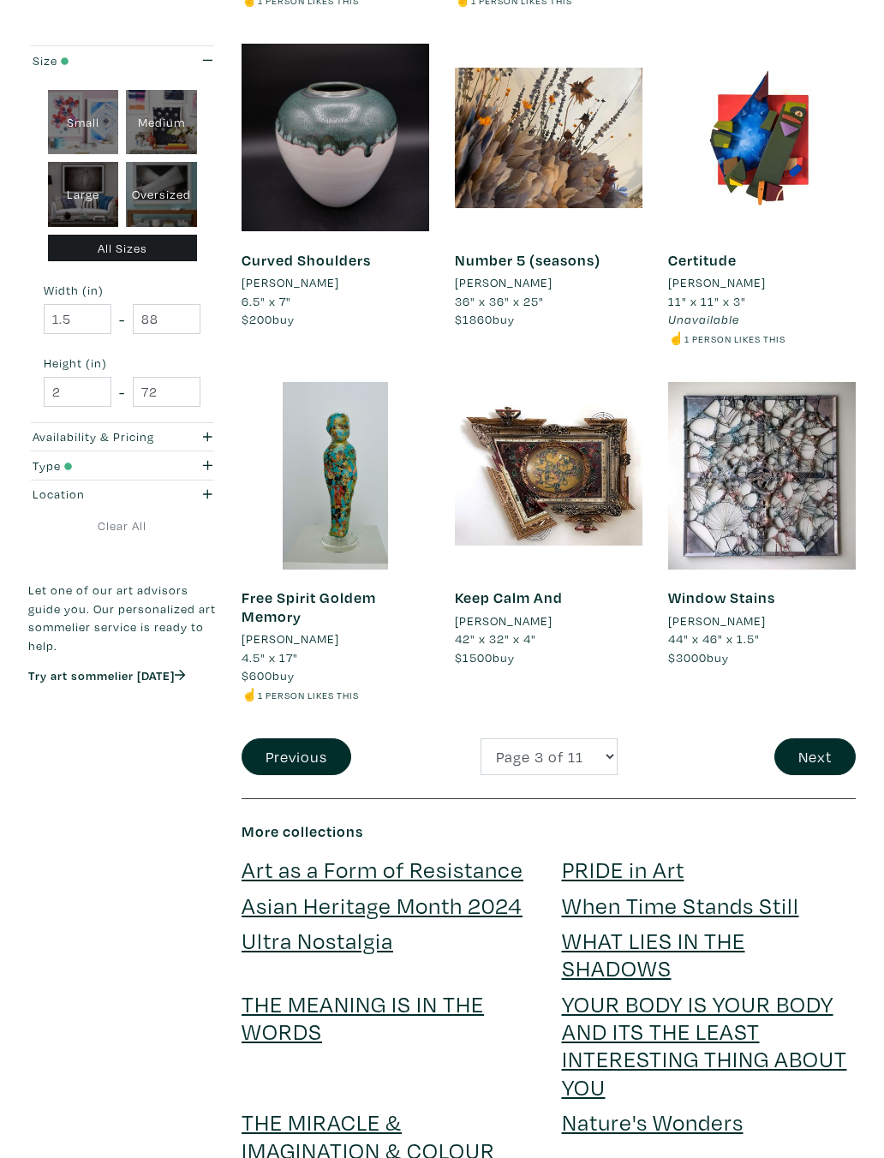
scroll to position [2415, 0]
click at [825, 738] on button "Next" at bounding box center [814, 756] width 81 height 37
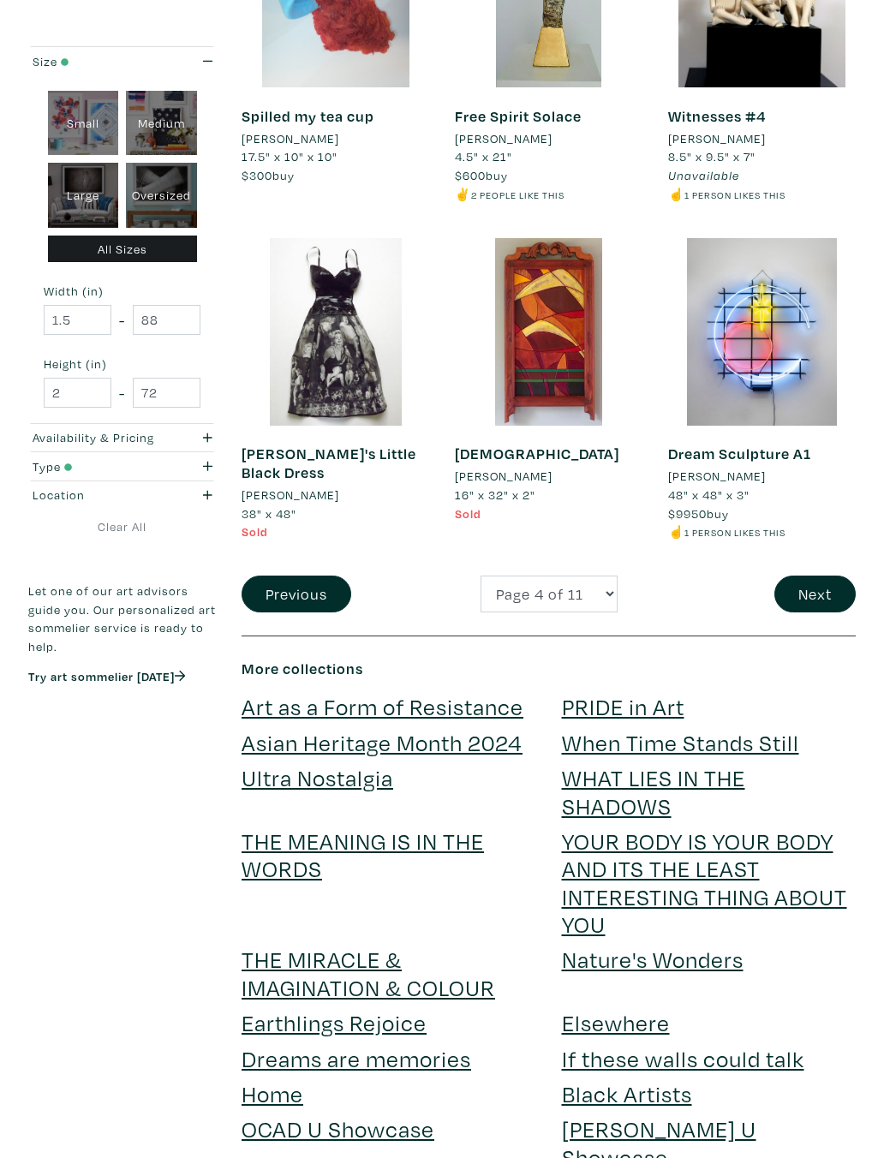
scroll to position [2608, 0]
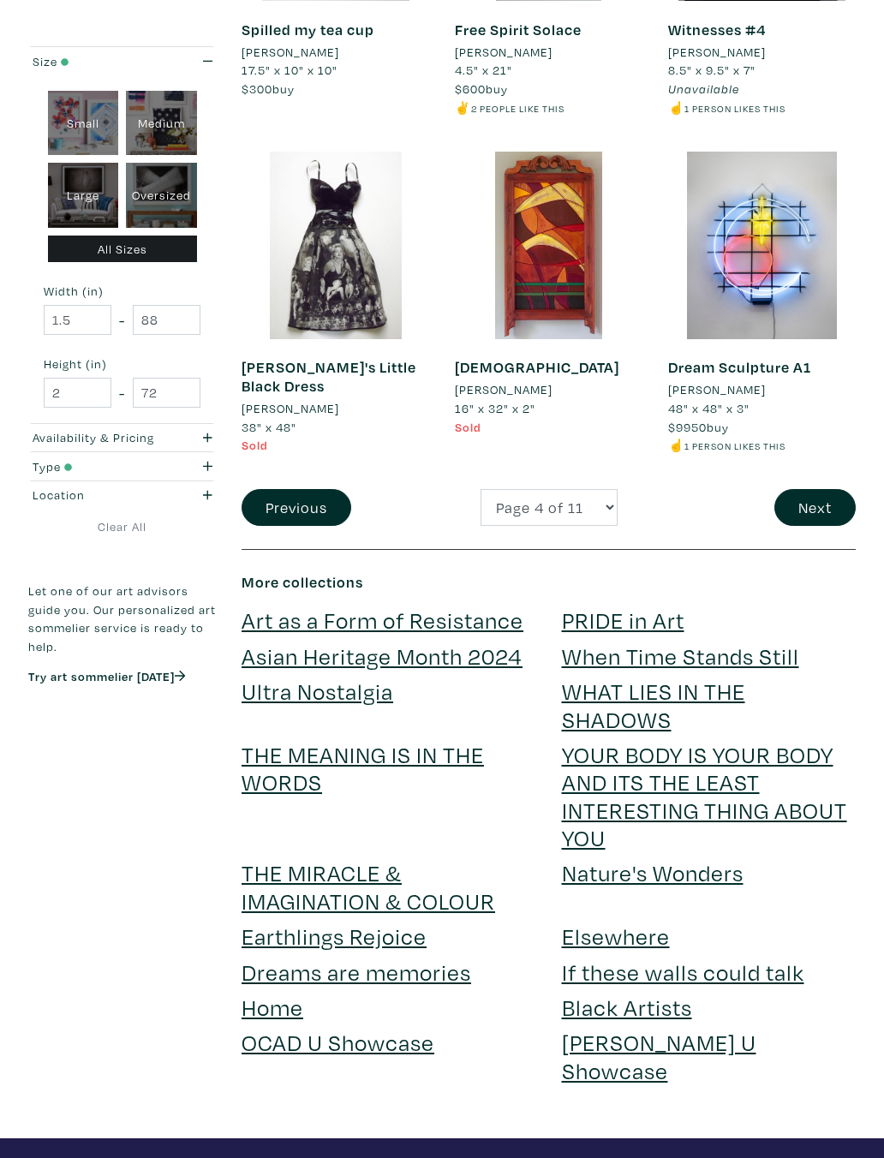
click at [828, 489] on button "Next" at bounding box center [814, 507] width 81 height 37
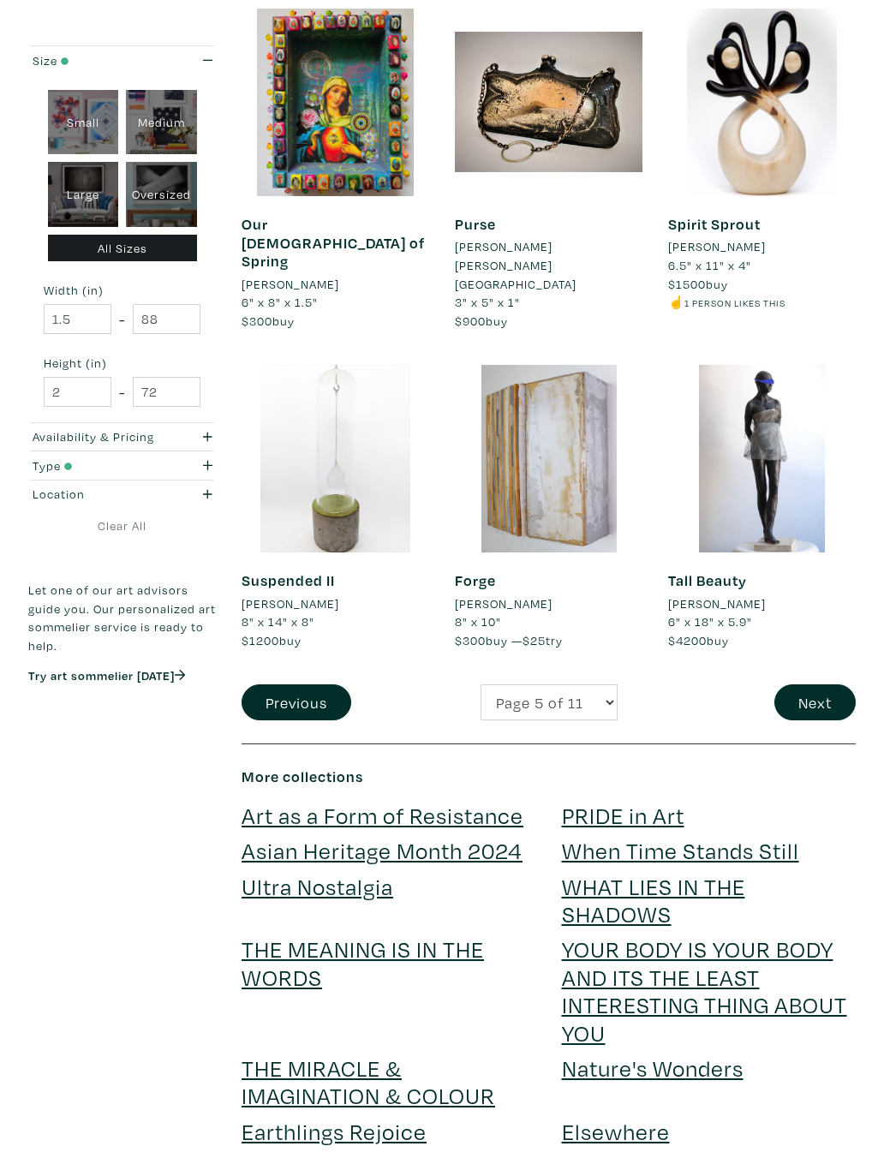
scroll to position [2432, 0]
click at [815, 684] on button "Next" at bounding box center [814, 702] width 81 height 37
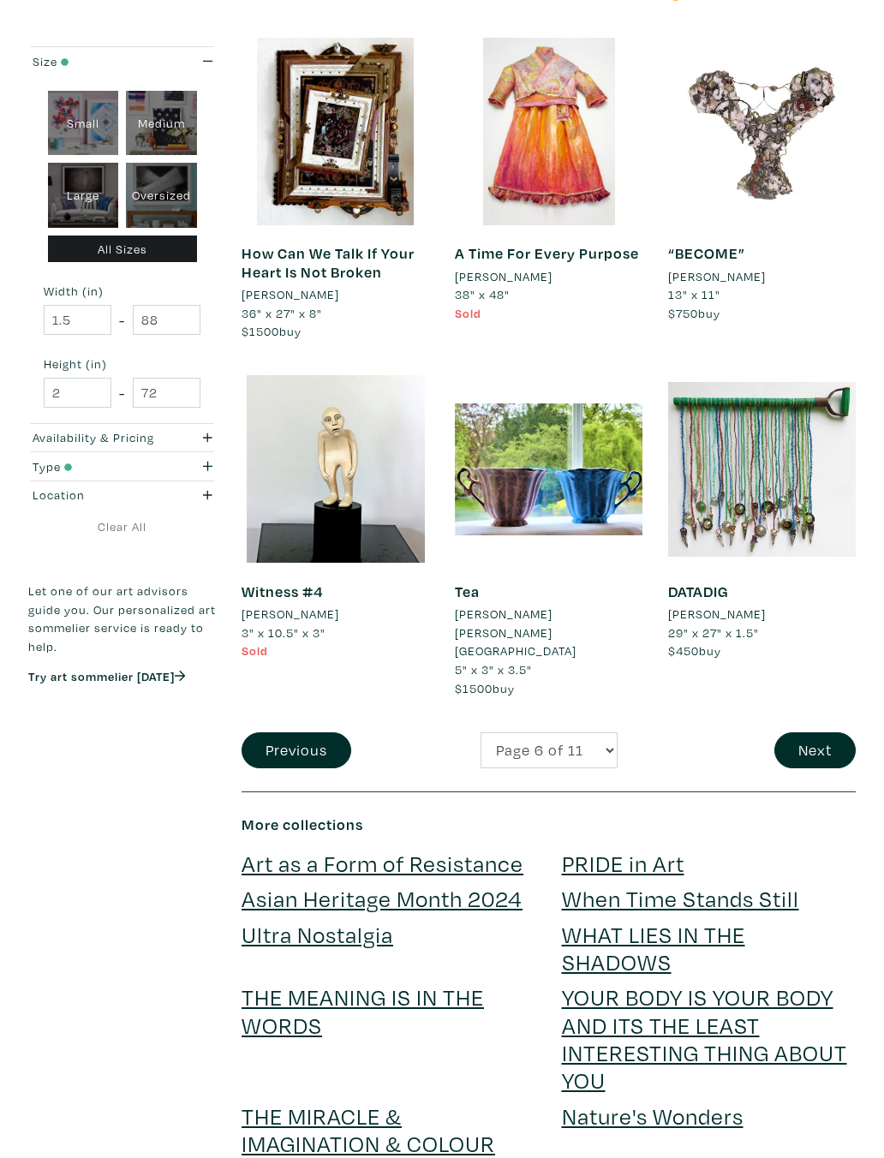
scroll to position [2475, 0]
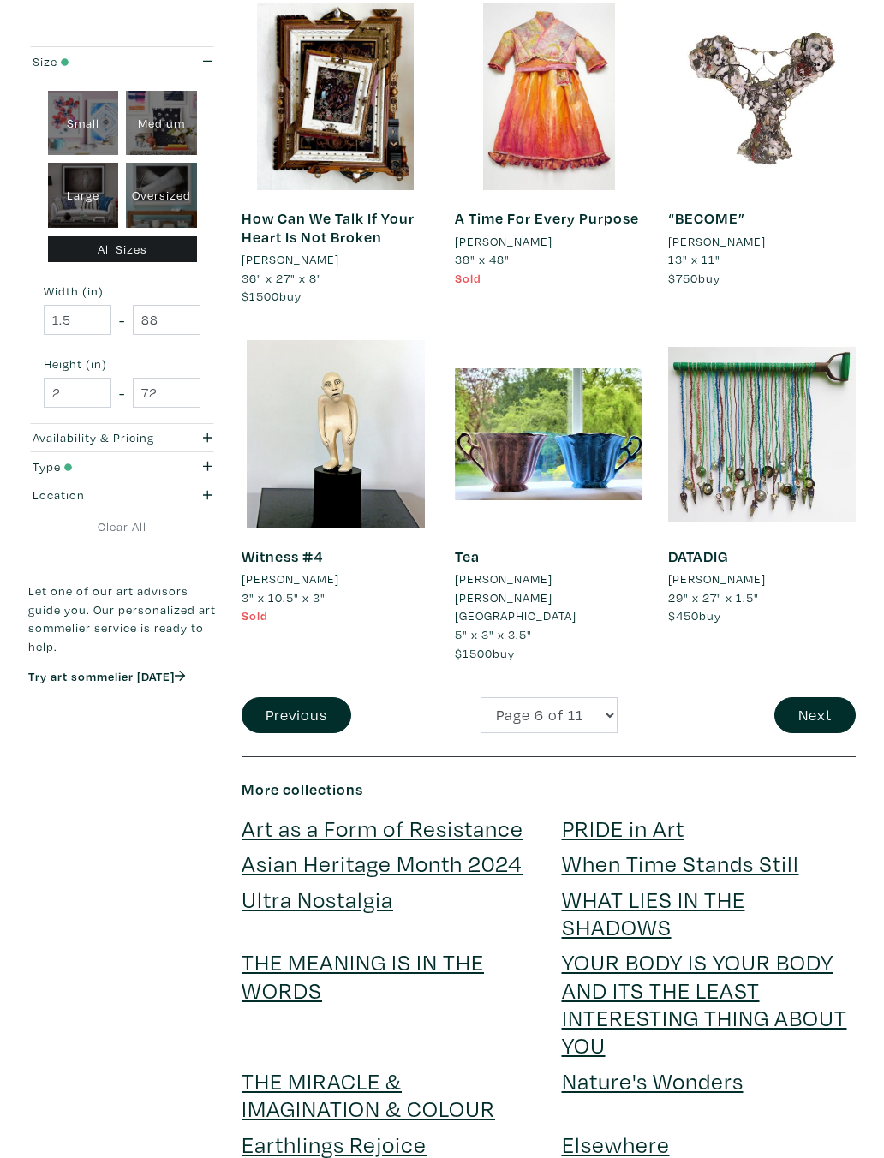
click at [822, 697] on button "Next" at bounding box center [814, 715] width 81 height 37
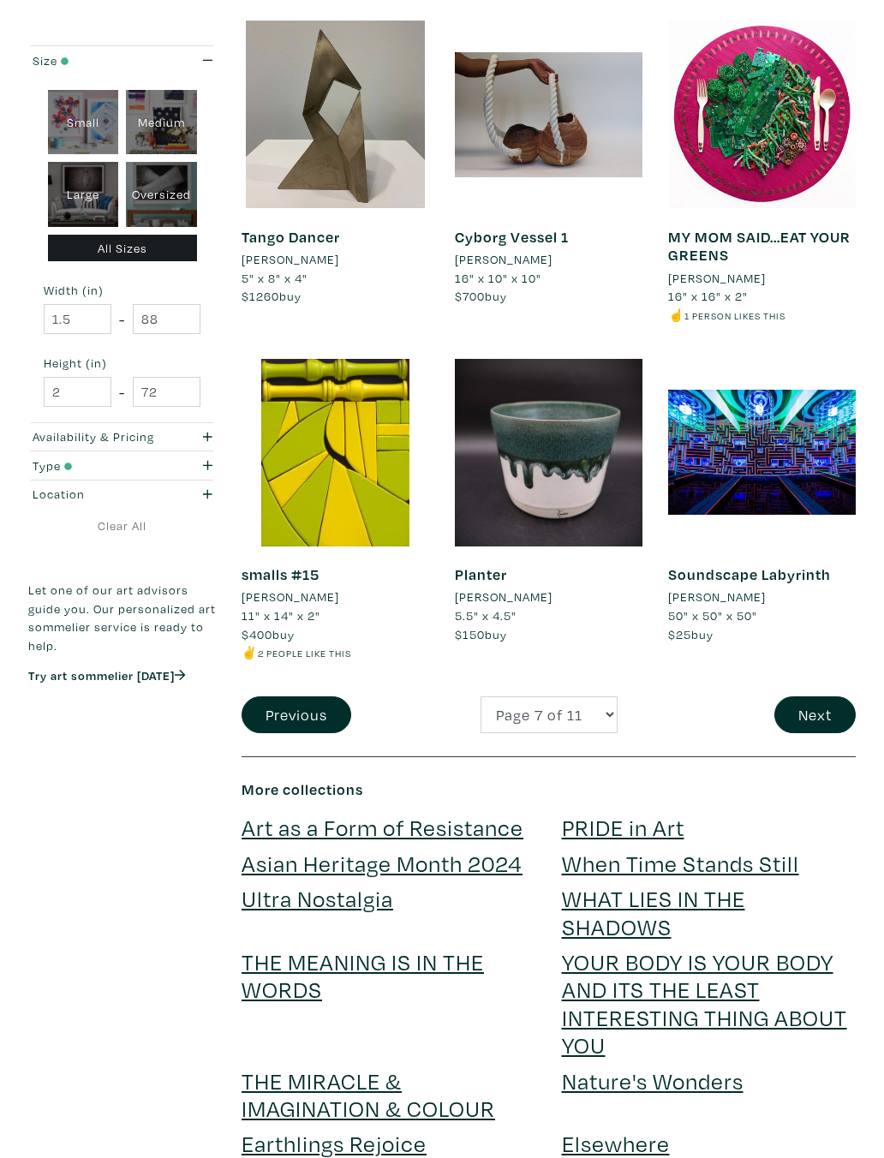
scroll to position [2465, 0]
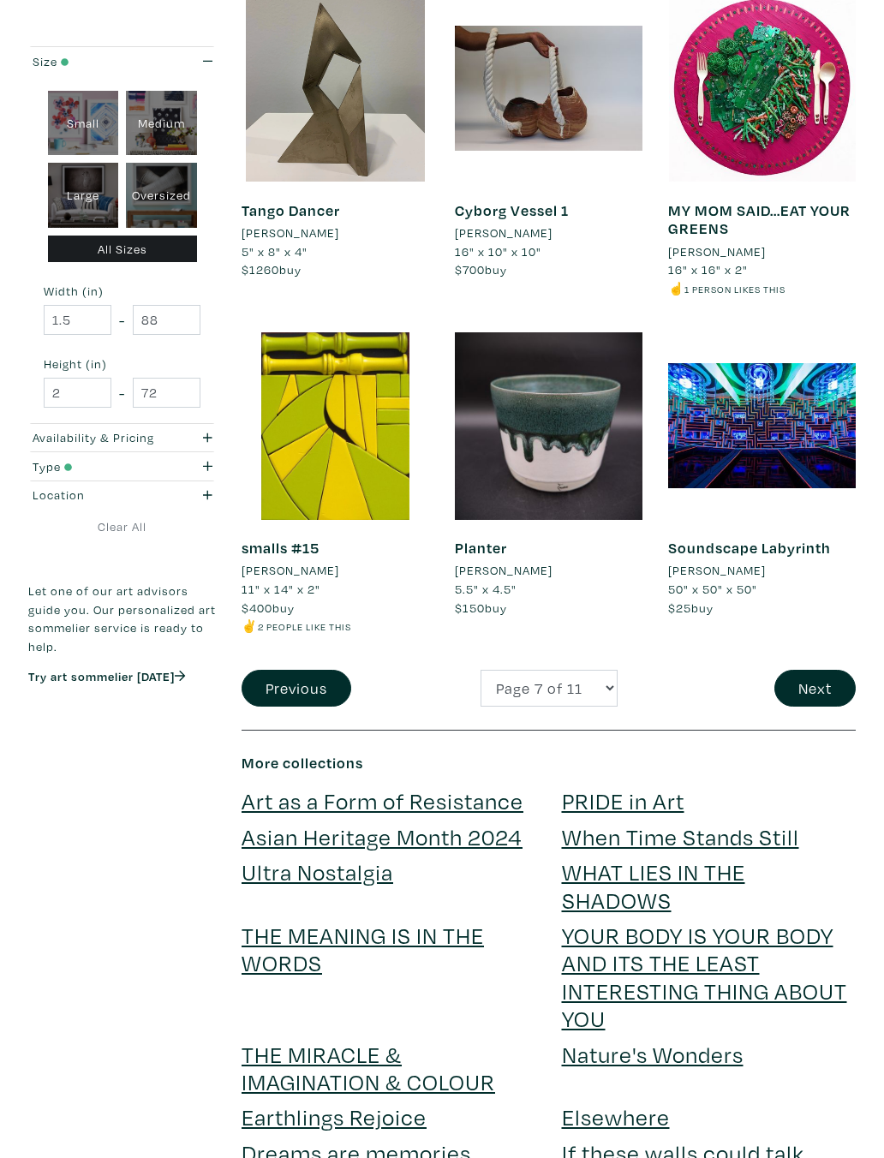
click at [814, 671] on button "Next" at bounding box center [814, 688] width 81 height 37
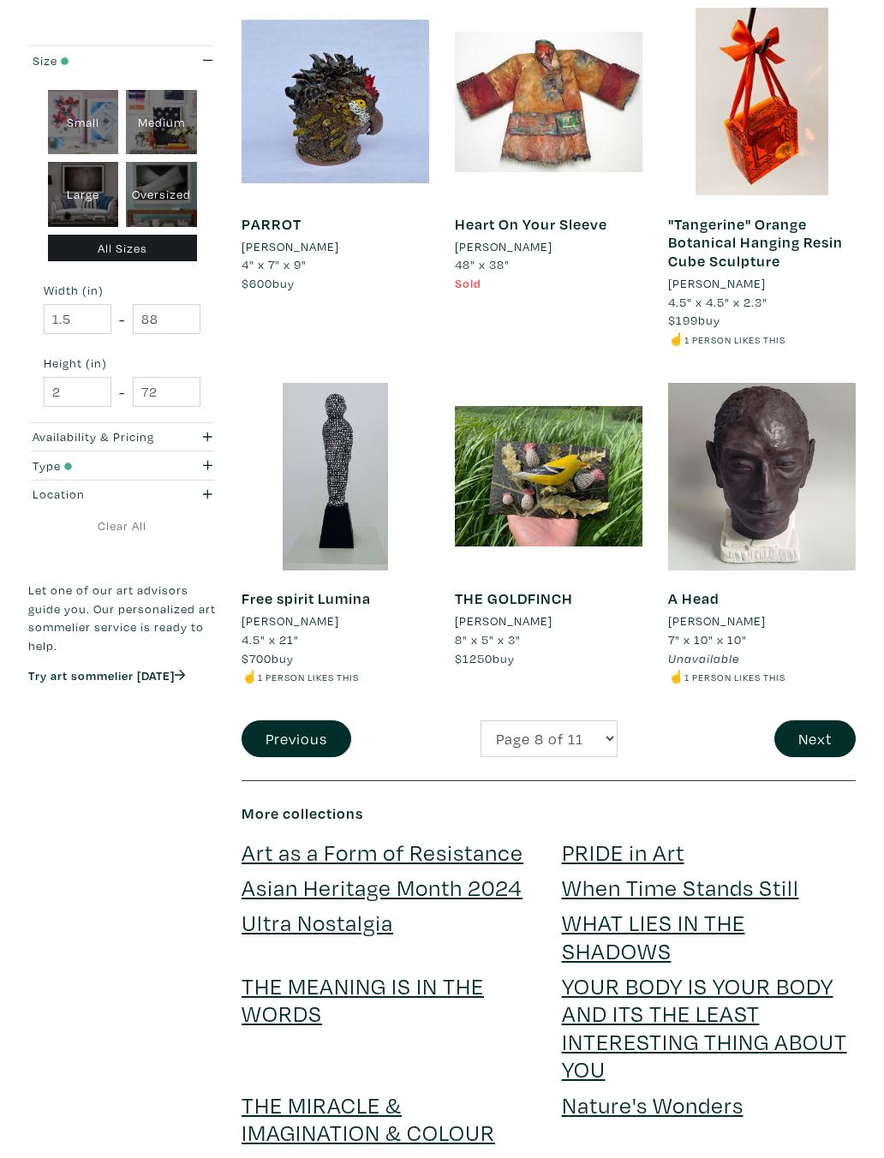
scroll to position [2414, 0]
click at [821, 720] on button "Next" at bounding box center [814, 738] width 81 height 37
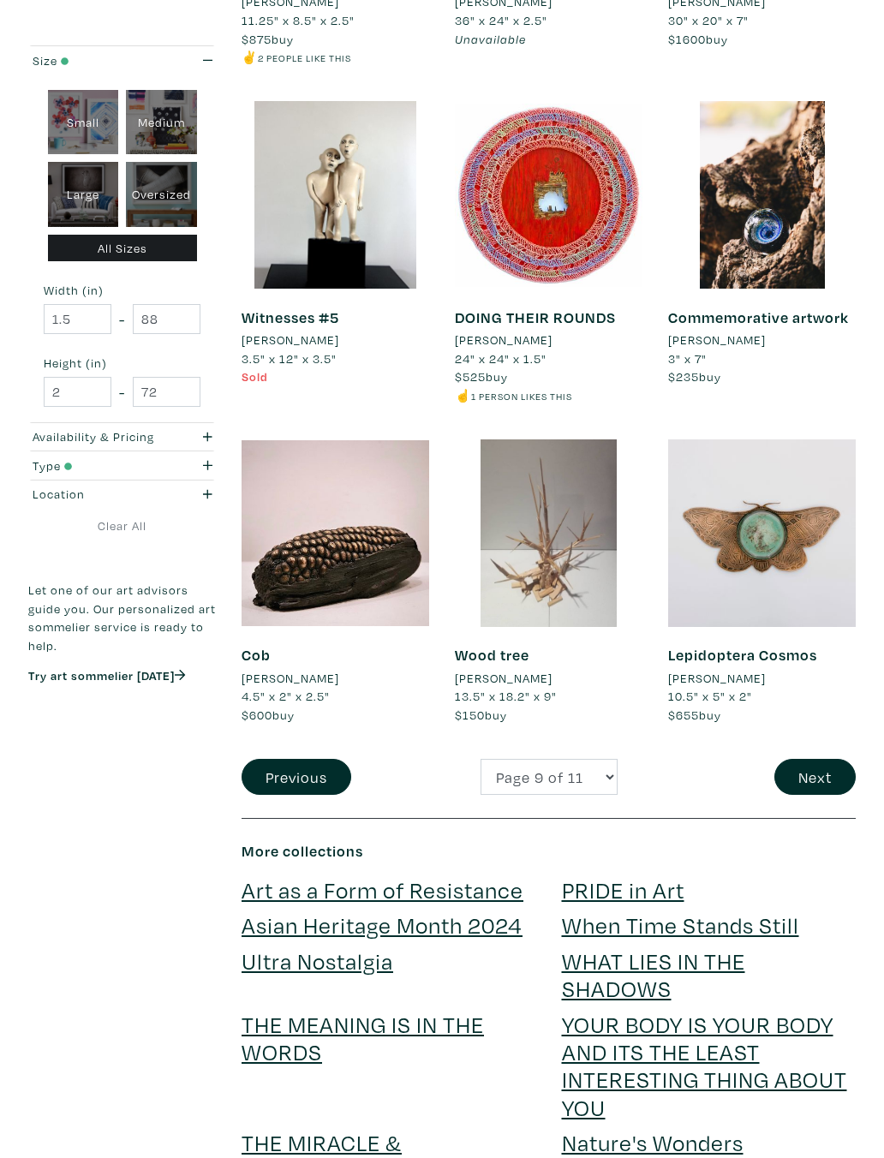
scroll to position [2368, 0]
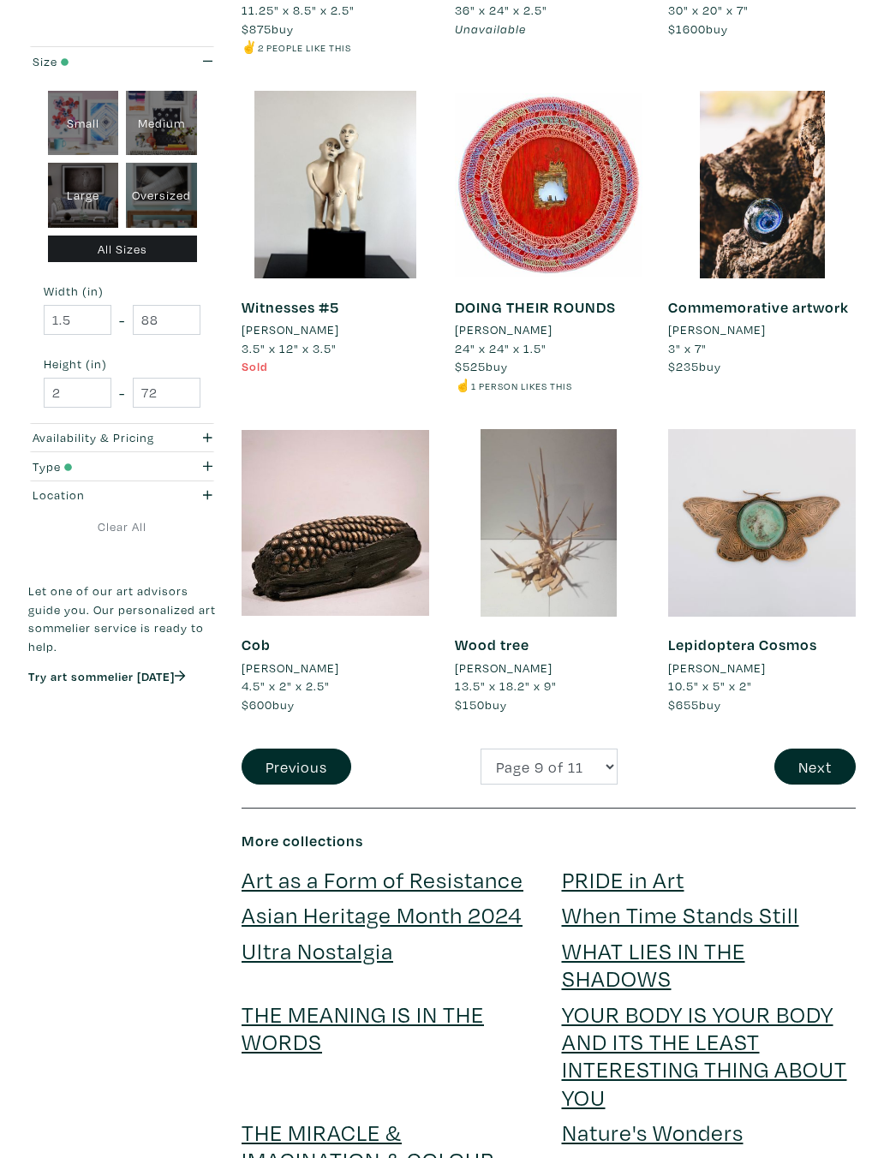
click at [814, 748] on button "Next" at bounding box center [814, 766] width 81 height 37
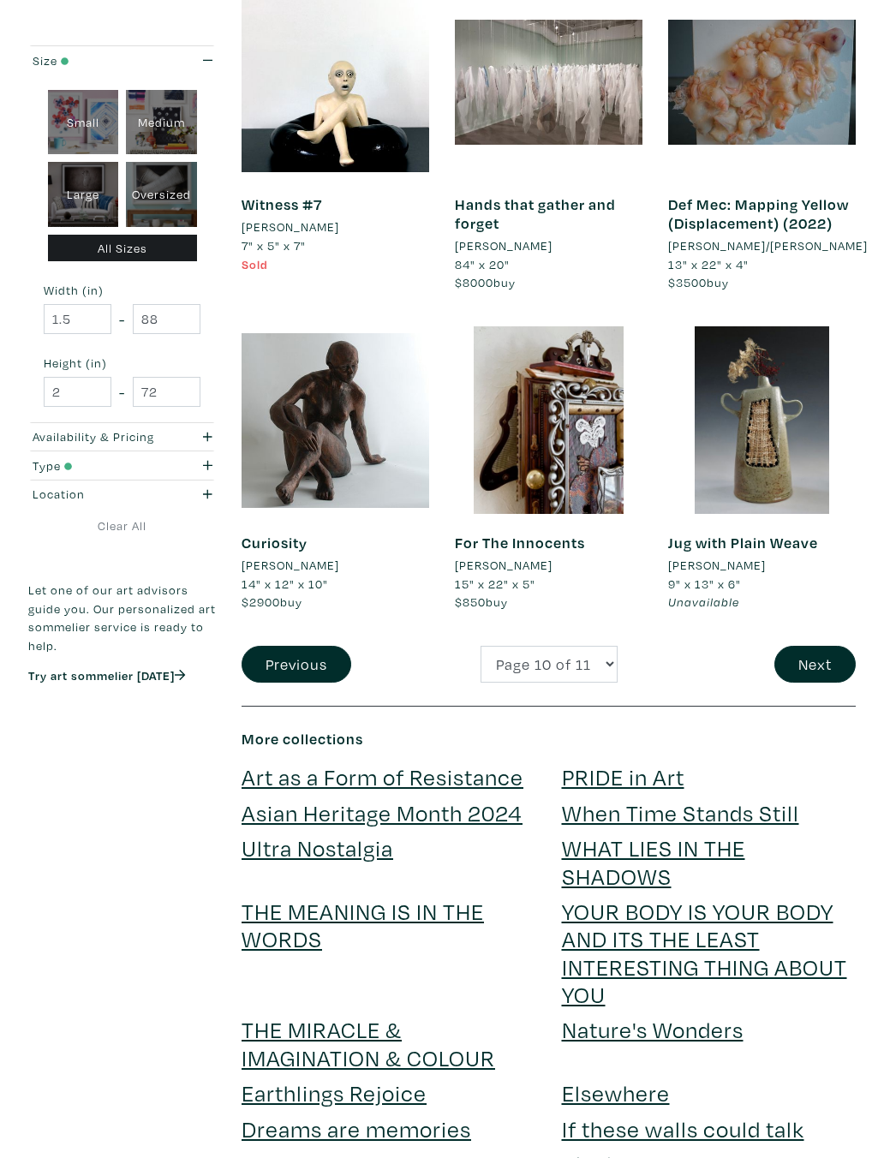
scroll to position [2452, 0]
click at [820, 646] on button "Next" at bounding box center [814, 664] width 81 height 37
